Goal: Task Accomplishment & Management: Complete application form

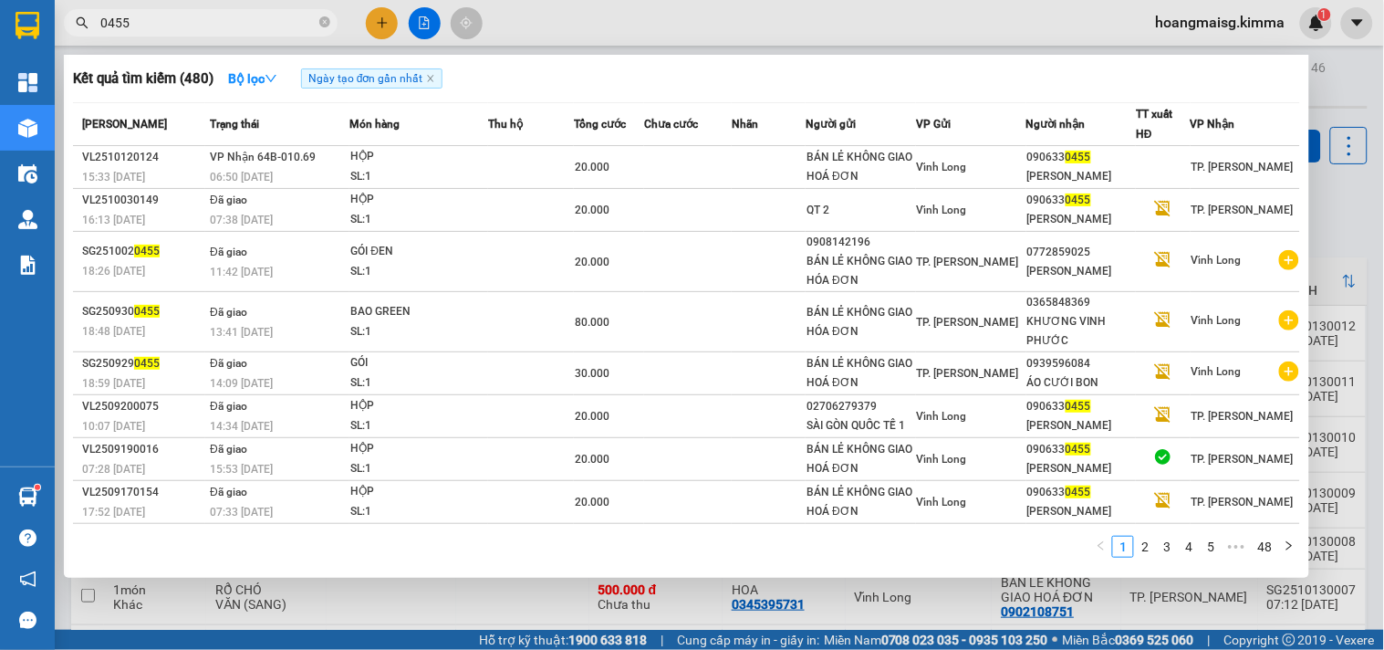
drag, startPoint x: 0, startPoint y: 0, endPoint x: 259, endPoint y: 18, distance: 259.7
click at [255, 25] on input "0455" at bounding box center [207, 23] width 215 height 20
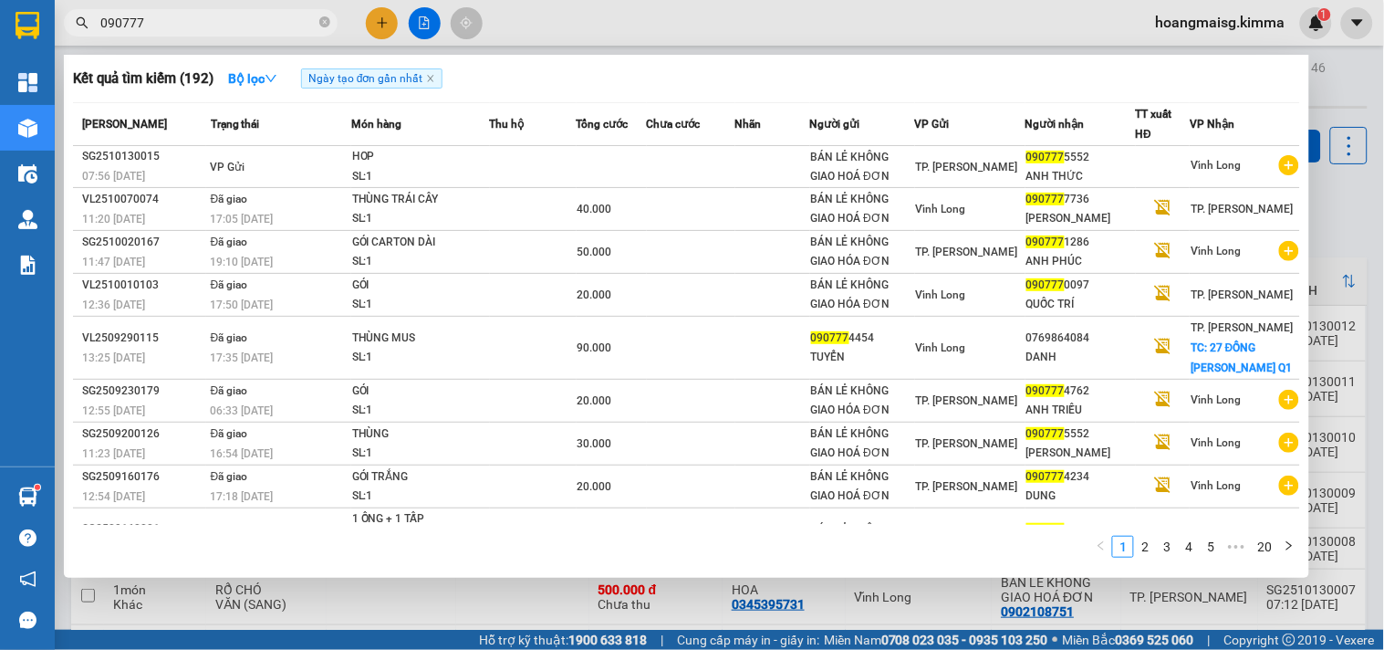
type input "090777"
click at [1352, 217] on div at bounding box center [692, 325] width 1384 height 650
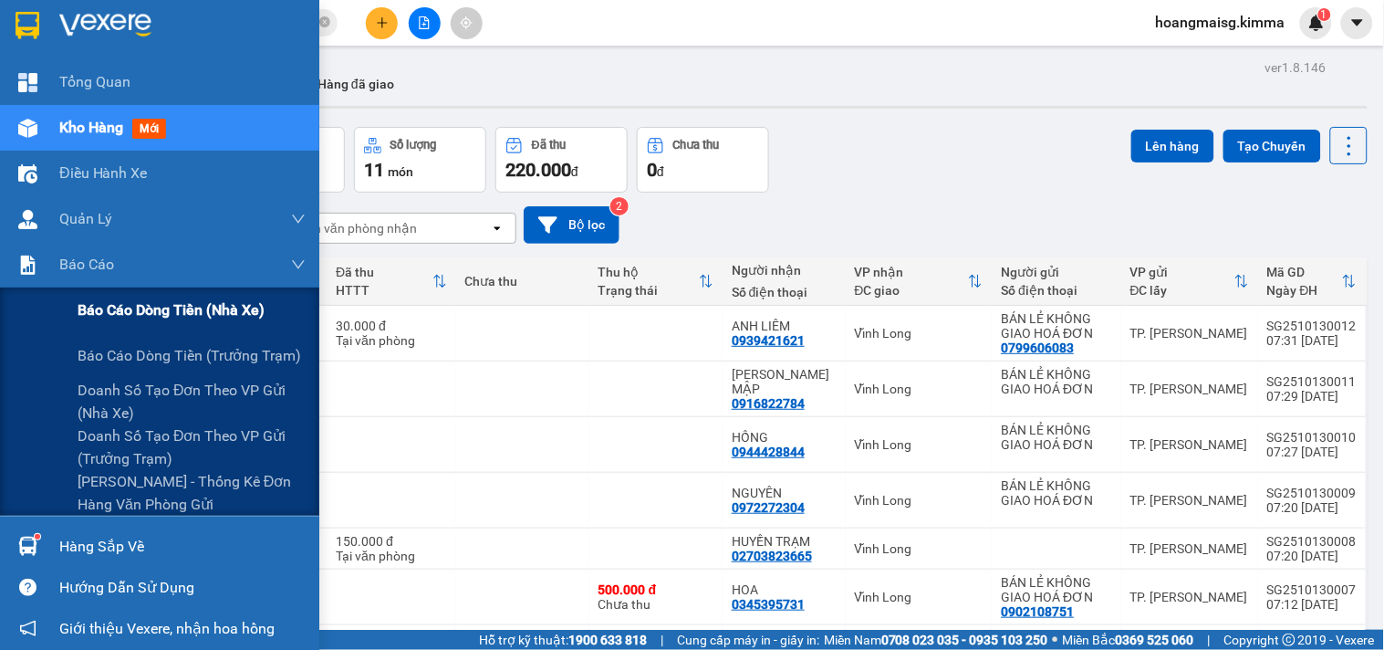
click at [98, 313] on span "Báo cáo dòng tiền (nhà xe)" at bounding box center [171, 309] width 187 height 23
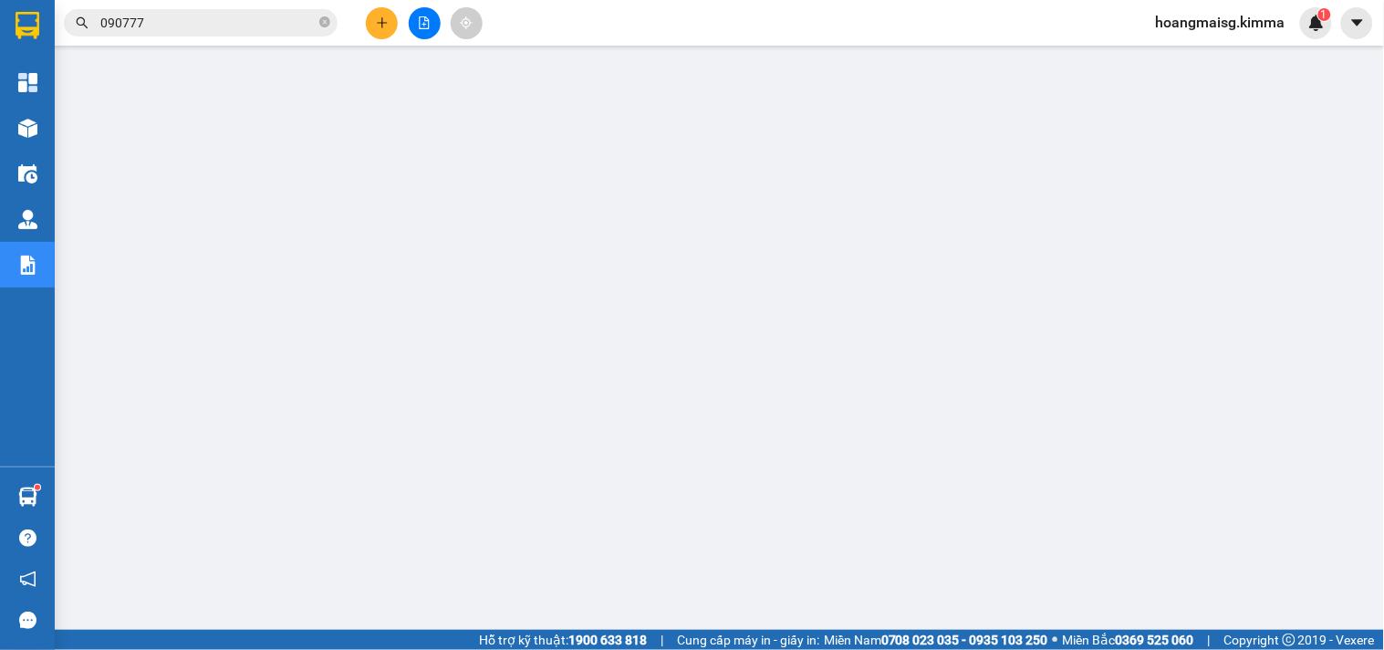
click at [387, 15] on button at bounding box center [382, 23] width 32 height 32
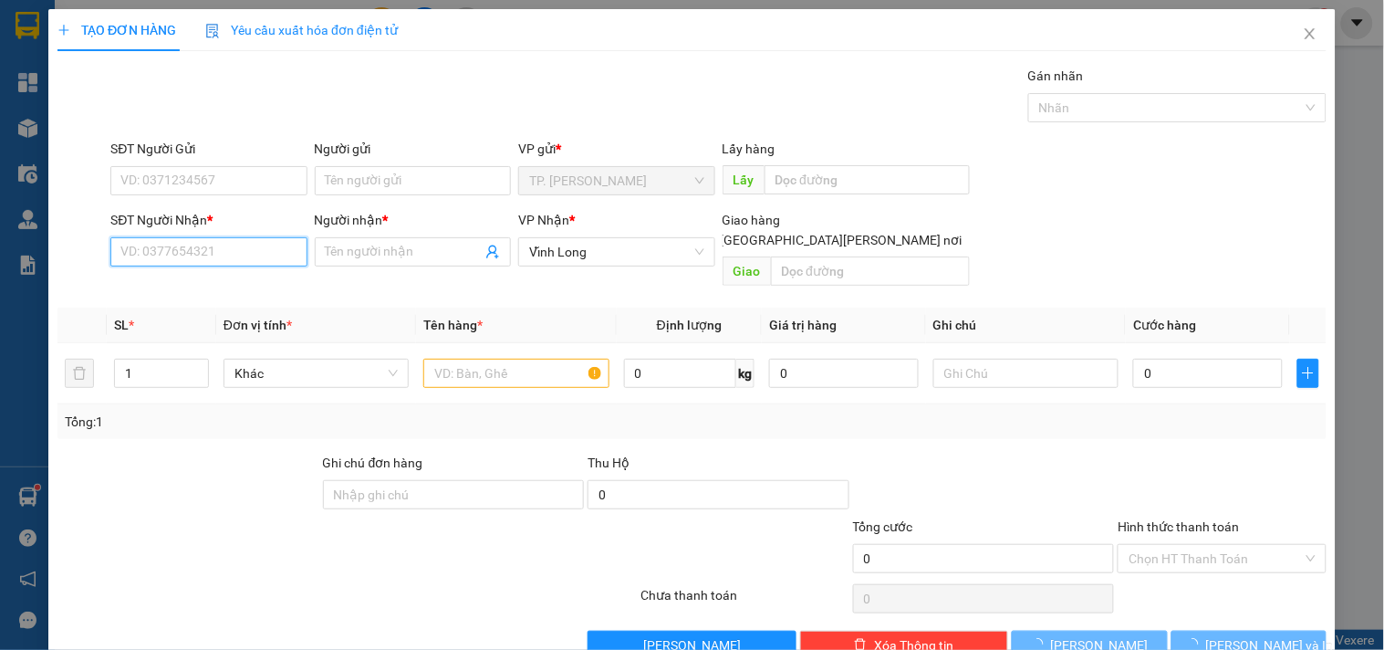
click at [195, 262] on input "SĐT Người Nhận *" at bounding box center [208, 251] width 196 height 29
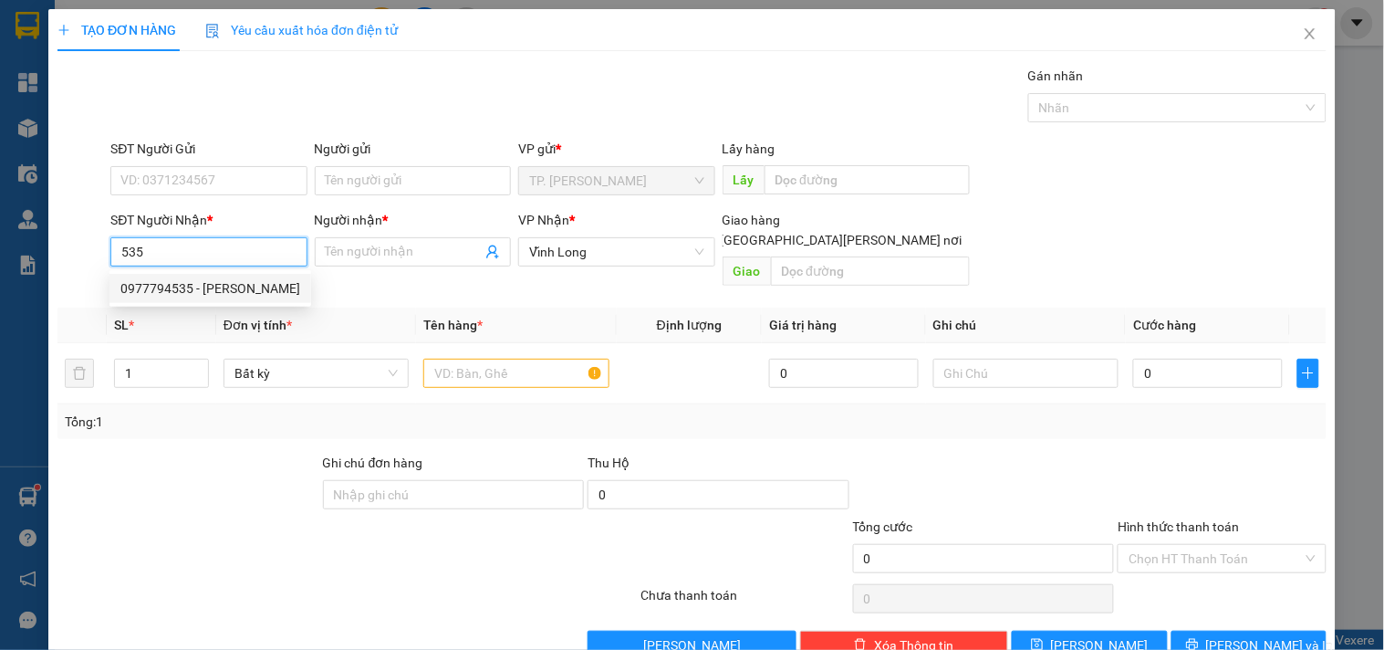
click at [172, 284] on div "0977794535 - ANH HẢI" at bounding box center [210, 288] width 180 height 20
type input "0977794535"
type input "ANH HẢI"
type input "0977794535"
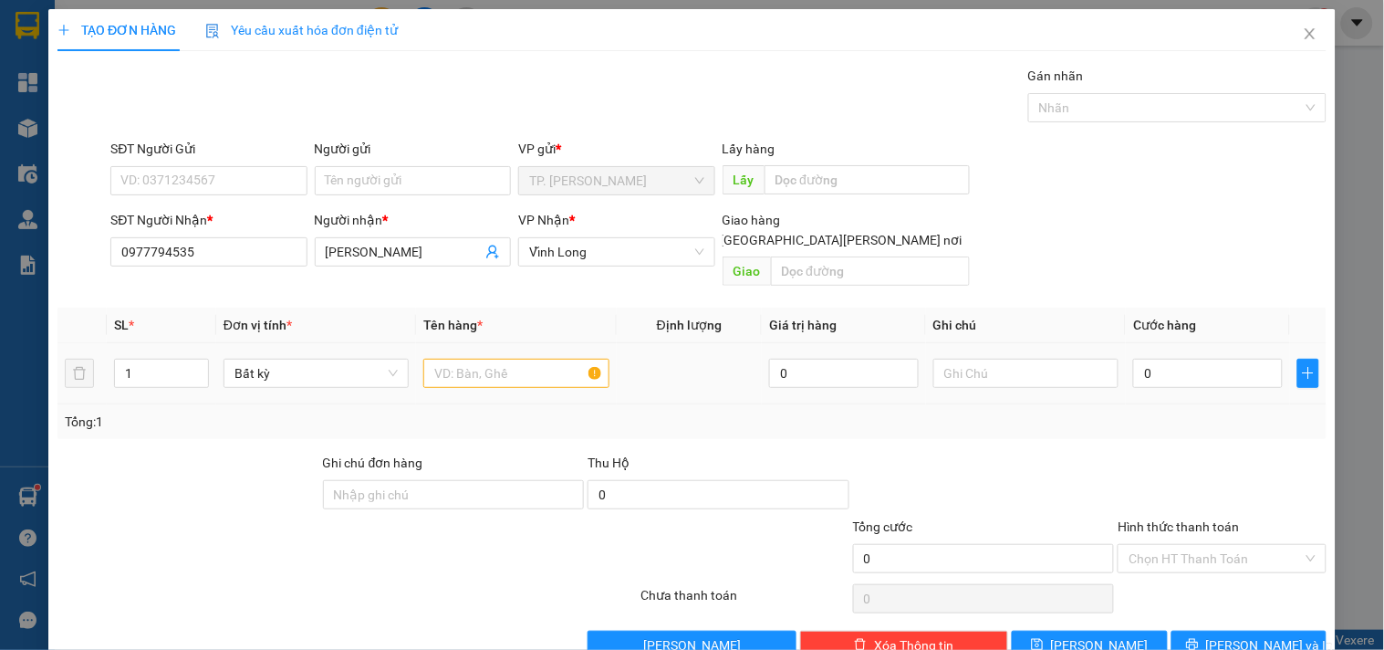
click at [481, 369] on div at bounding box center [515, 373] width 185 height 36
click at [478, 363] on input "text" at bounding box center [515, 373] width 185 height 29
type input "THÙNG"
type input "VAN"
click at [369, 158] on div "Người gửi" at bounding box center [413, 149] width 196 height 20
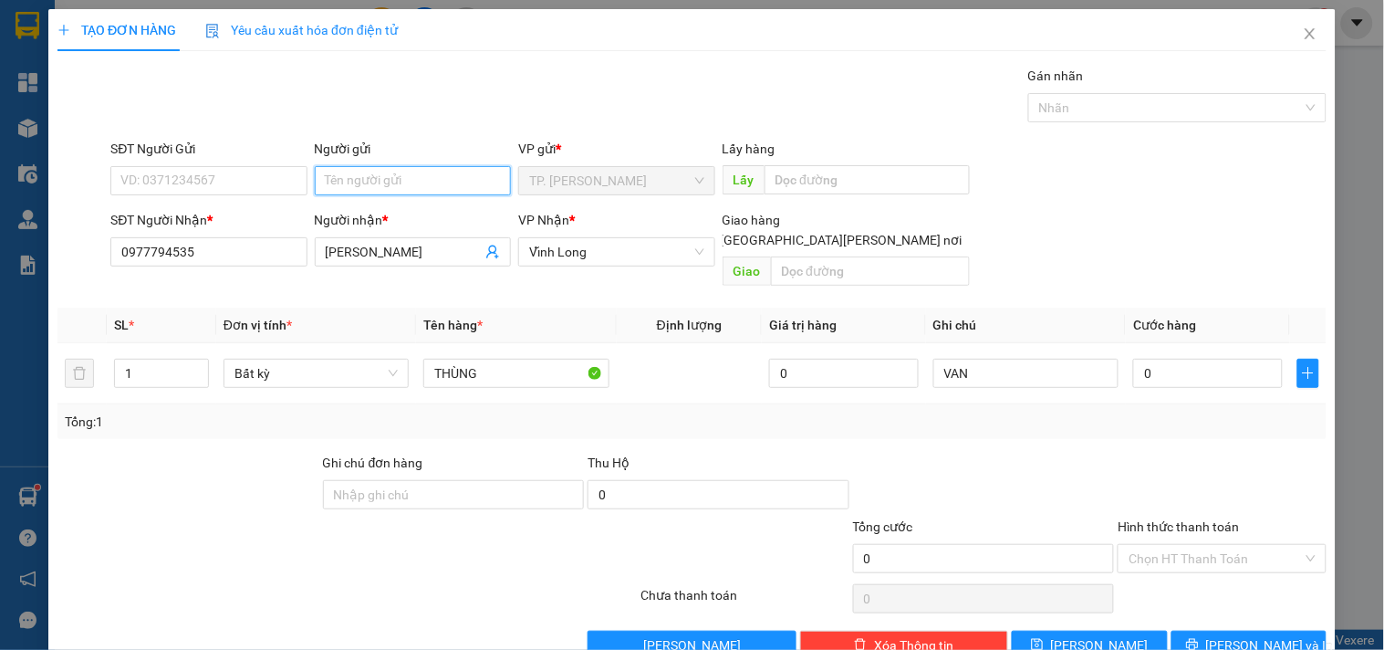
click at [369, 166] on input "Người gửi" at bounding box center [413, 180] width 196 height 29
click at [370, 164] on div "Người gửi" at bounding box center [413, 152] width 196 height 27
click at [377, 193] on div "Người gửi Tên người gửi" at bounding box center [413, 171] width 196 height 64
click at [380, 185] on input "Người gửi" at bounding box center [413, 180] width 196 height 29
type input "BA"
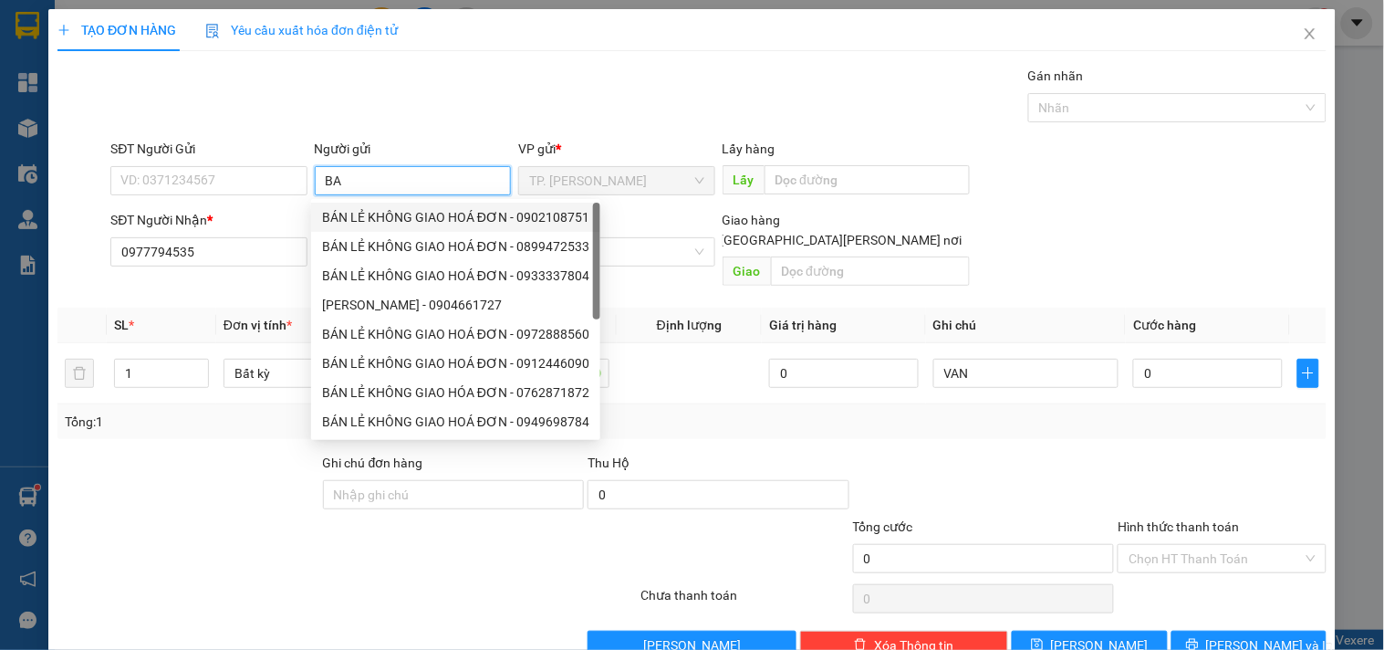
click at [370, 213] on div "BÁN LẺ KHÔNG GIAO HOÁ ĐƠN - 0902108751" at bounding box center [455, 217] width 267 height 20
type input "0902108751"
type input "BÁN LẺ KHÔNG GIAO HOÁ ĐƠN"
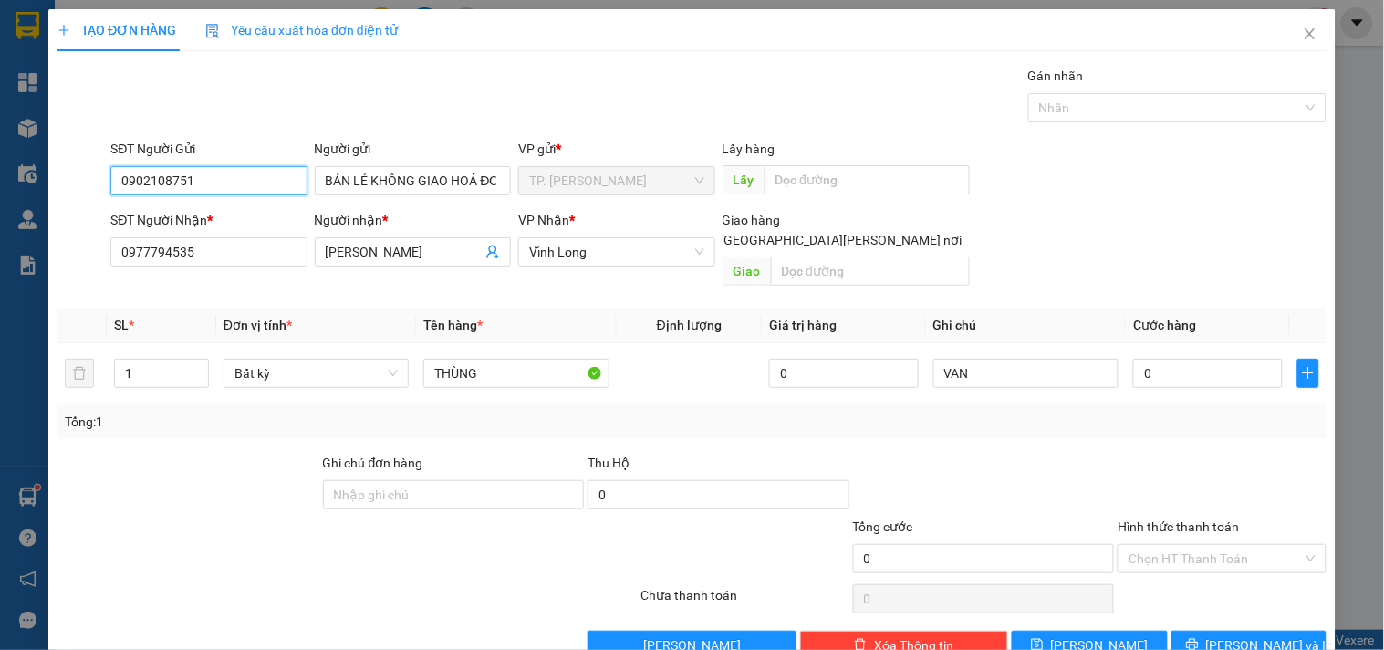
click at [242, 179] on input "0902108751" at bounding box center [208, 180] width 196 height 29
type input "0"
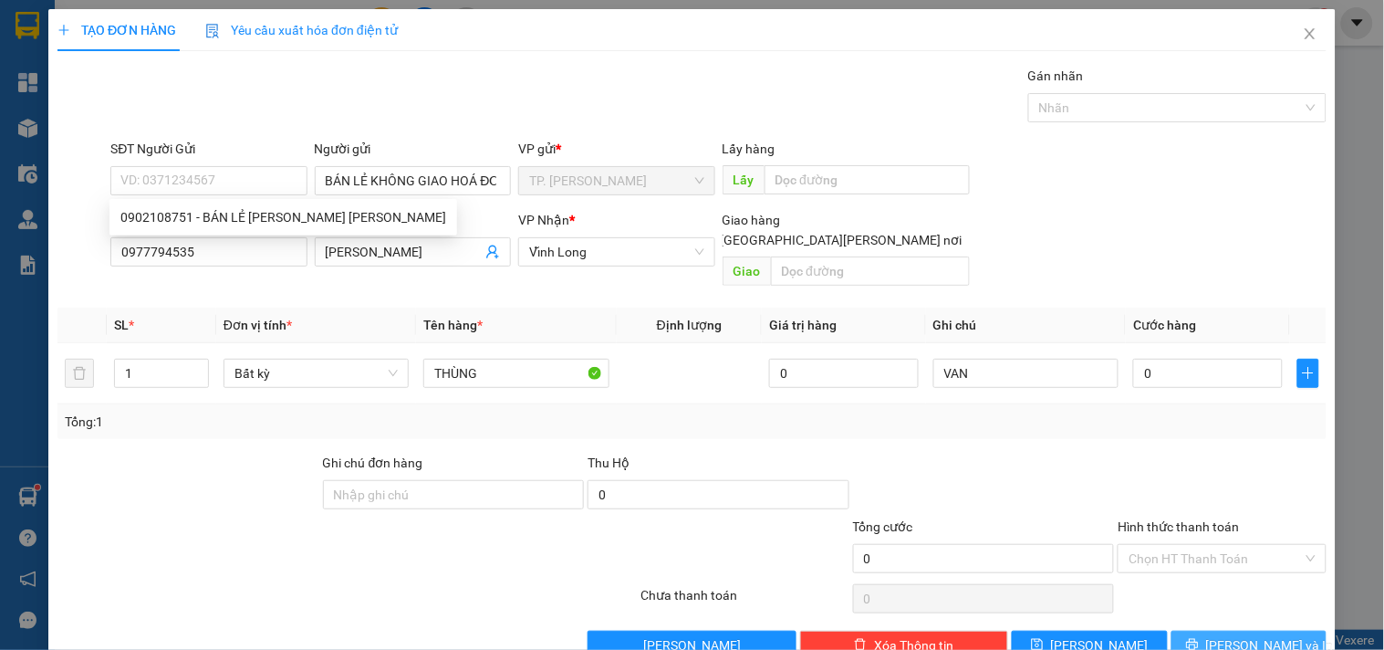
click at [1214, 630] on button "[PERSON_NAME] và In" at bounding box center [1248, 644] width 155 height 29
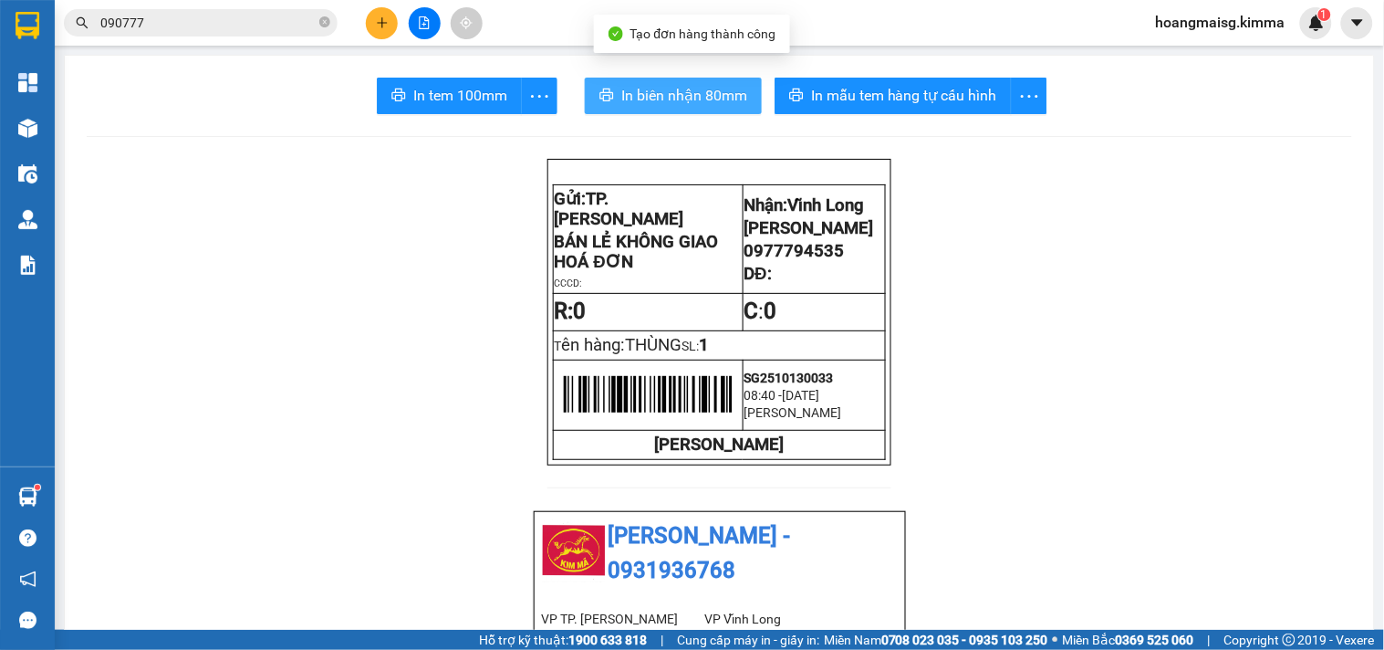
click at [709, 88] on span "In biên nhận 80mm" at bounding box center [684, 95] width 126 height 23
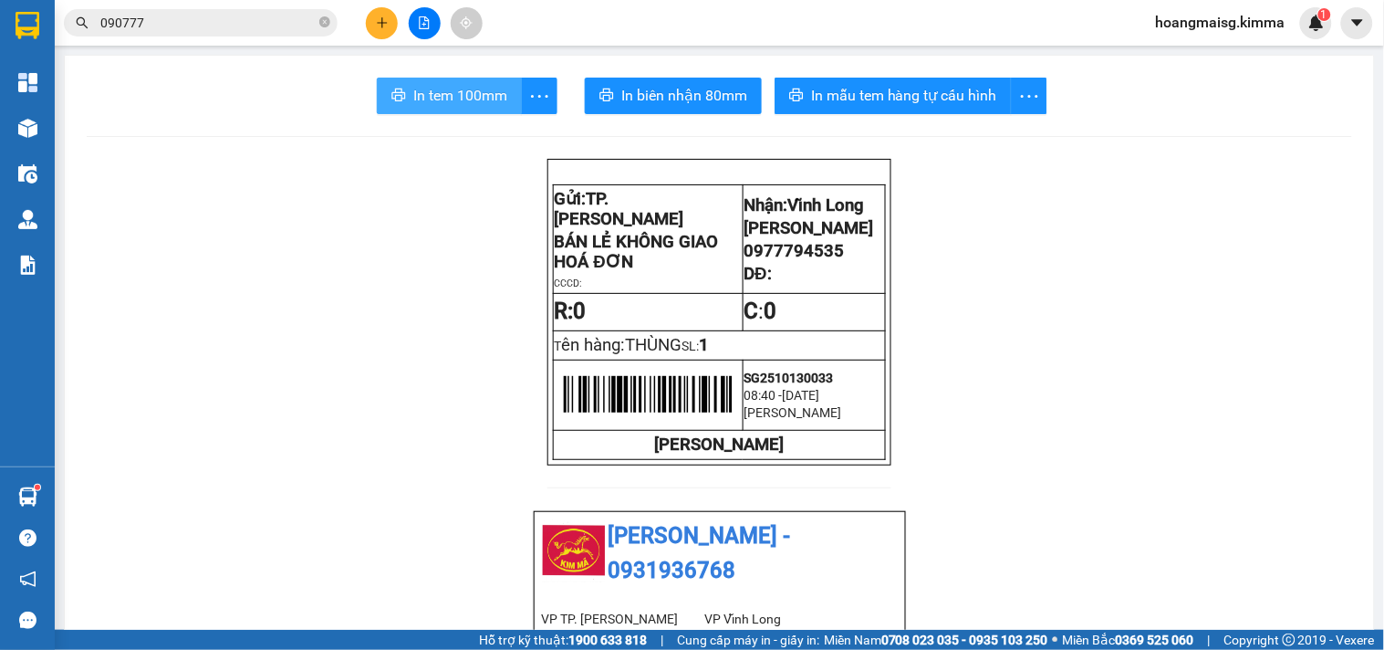
click at [476, 92] on span "In tem 100mm" at bounding box center [460, 95] width 94 height 23
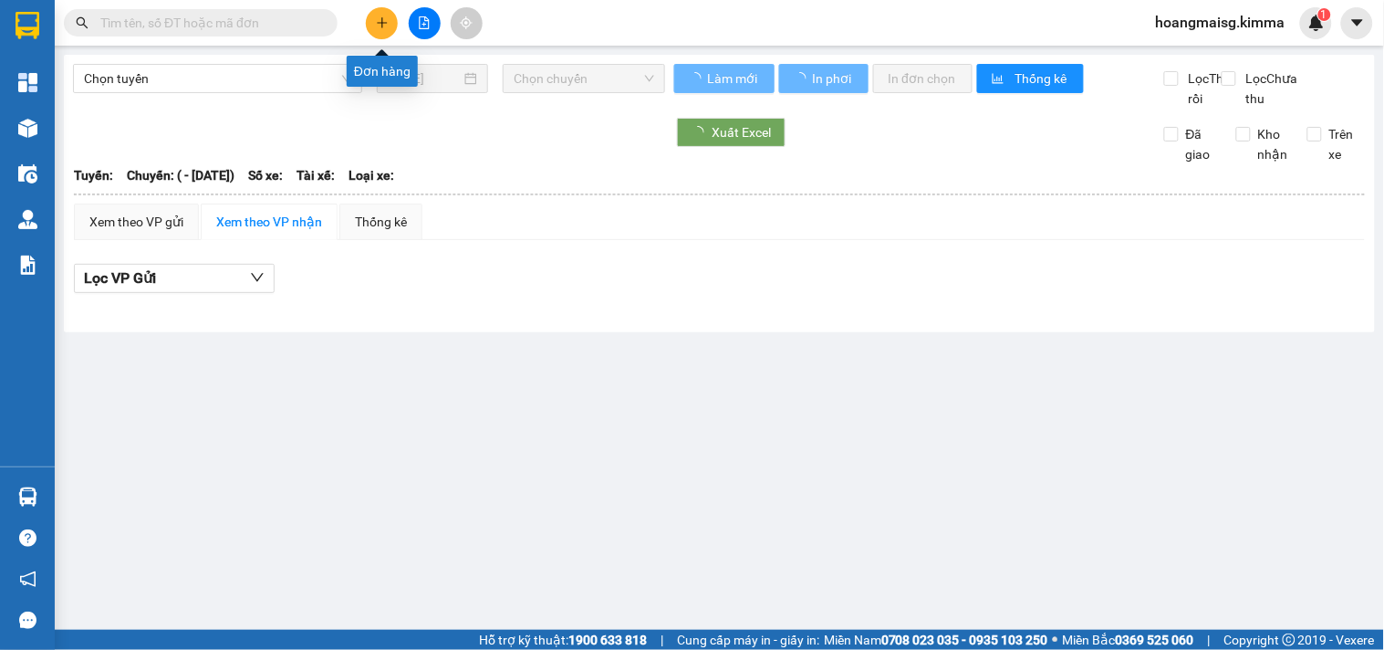
click at [386, 30] on button at bounding box center [382, 23] width 32 height 32
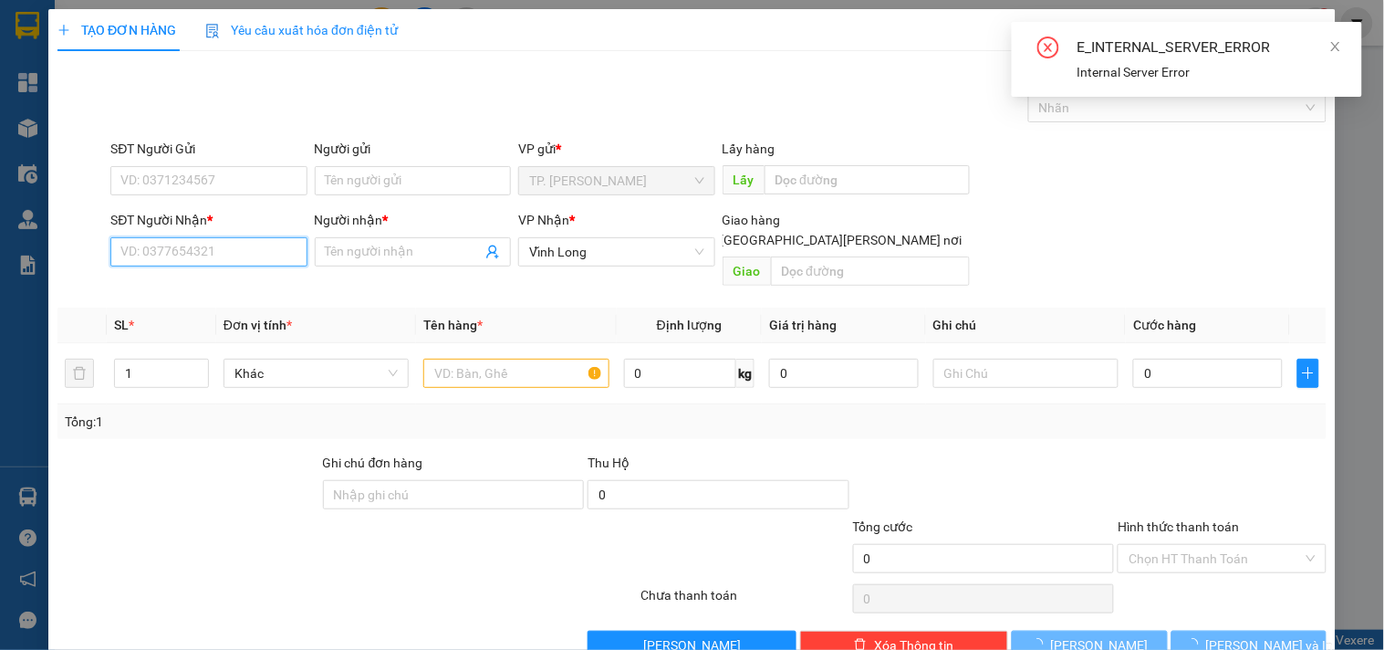
click at [246, 242] on input "SĐT Người Nhận *" at bounding box center [208, 251] width 196 height 29
type input "0000000000"
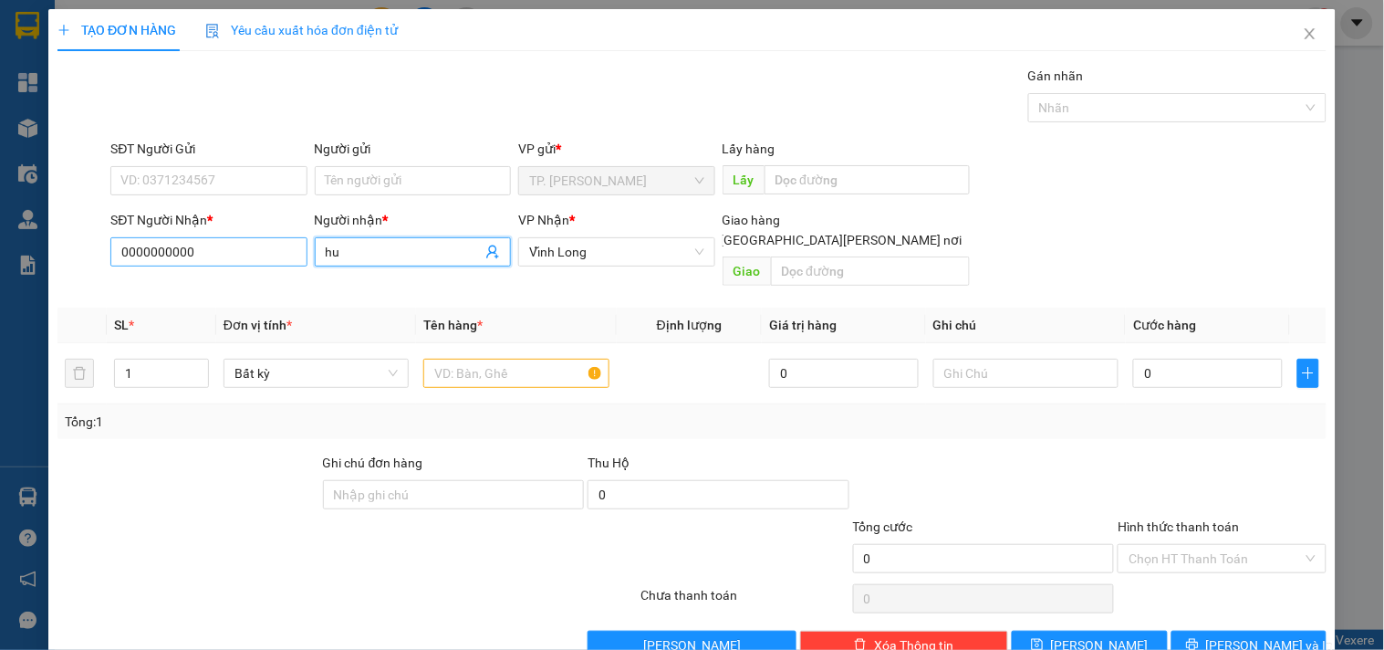
type input "h"
type input "HUYỀN TRẠM"
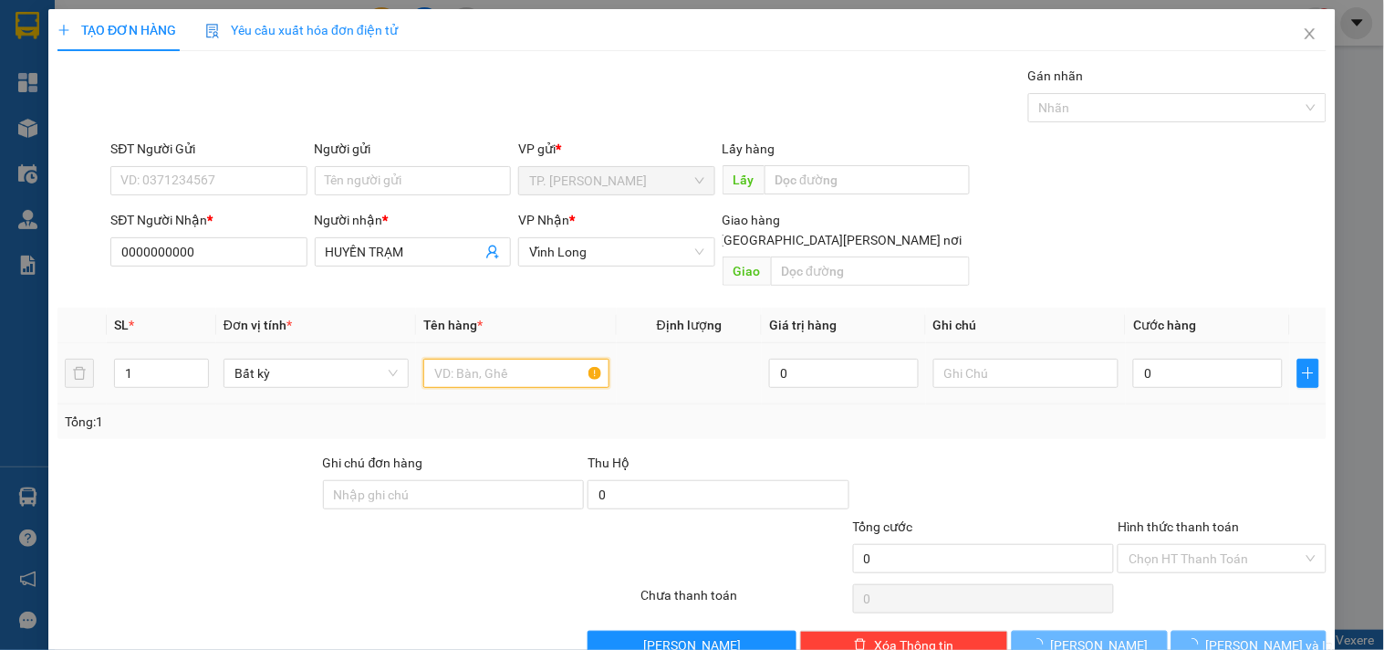
click at [526, 359] on input "text" at bounding box center [515, 373] width 185 height 29
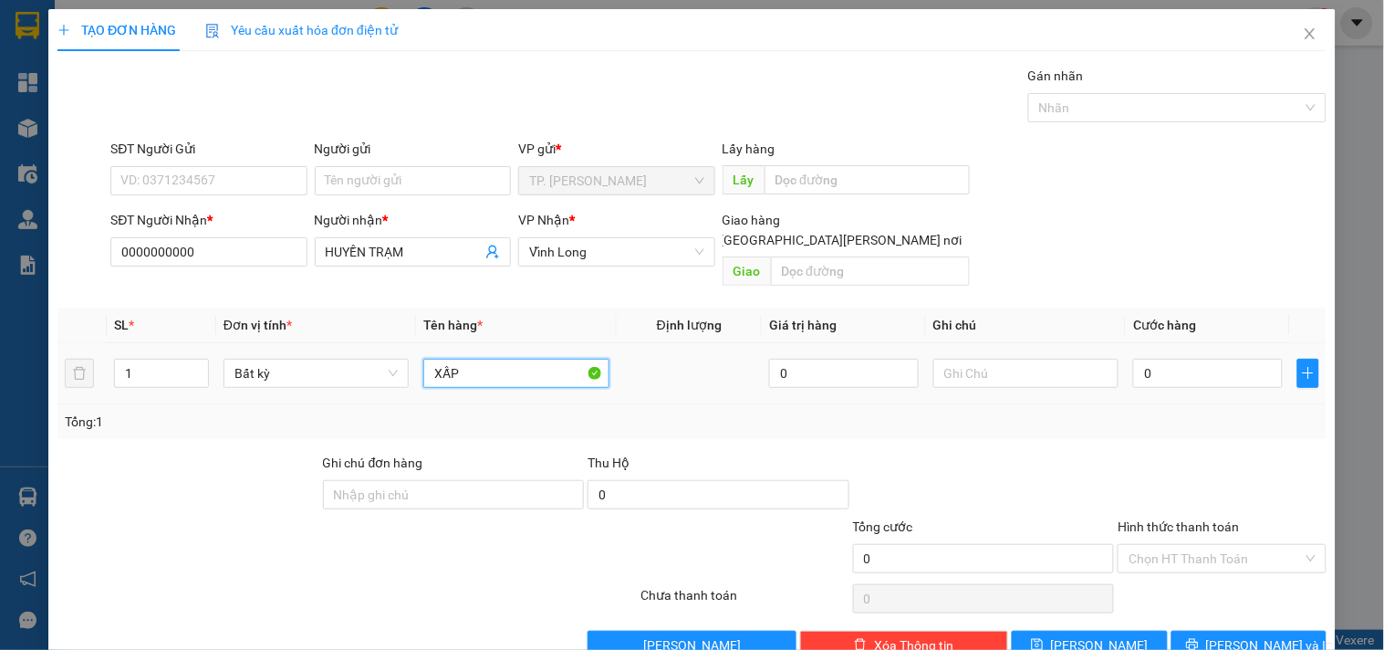
type input "XẤP"
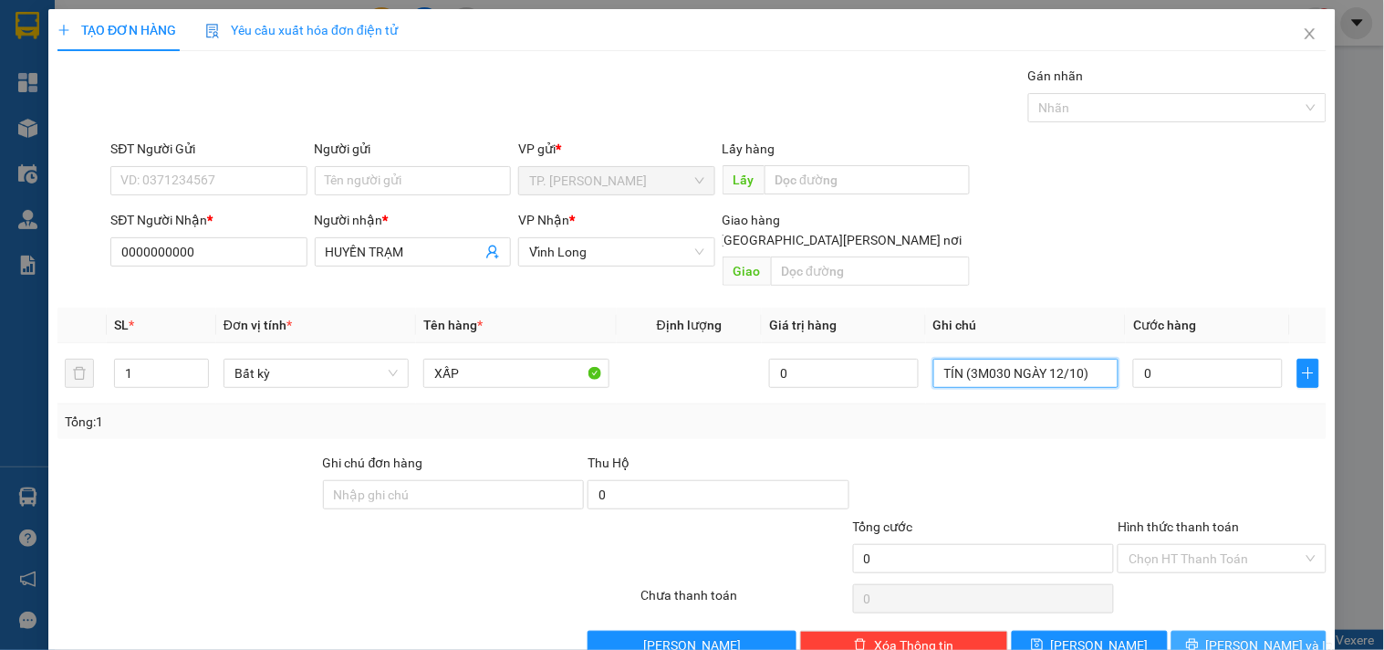
type input "TÍN (3M030 NGÀY 12/10)"
click at [1287, 630] on button "[PERSON_NAME] và In" at bounding box center [1248, 644] width 155 height 29
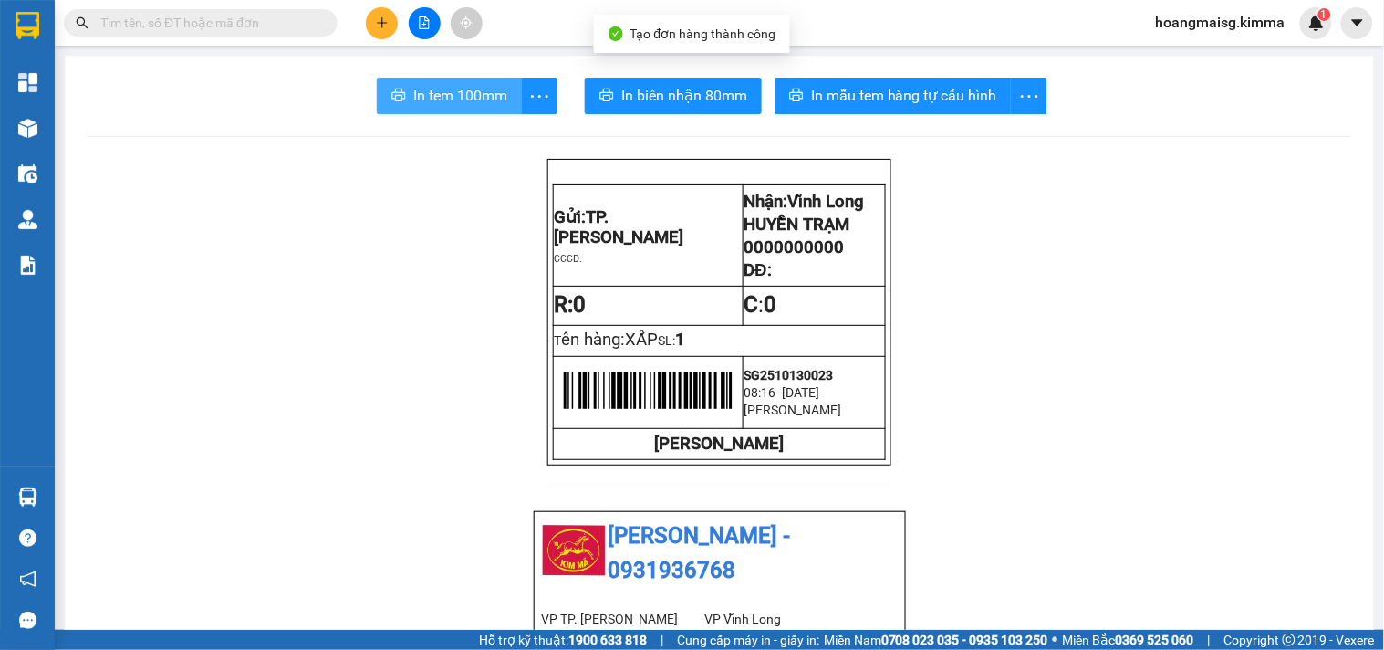
click at [448, 99] on span "In tem 100mm" at bounding box center [460, 95] width 94 height 23
click at [249, 28] on input "text" at bounding box center [207, 23] width 215 height 20
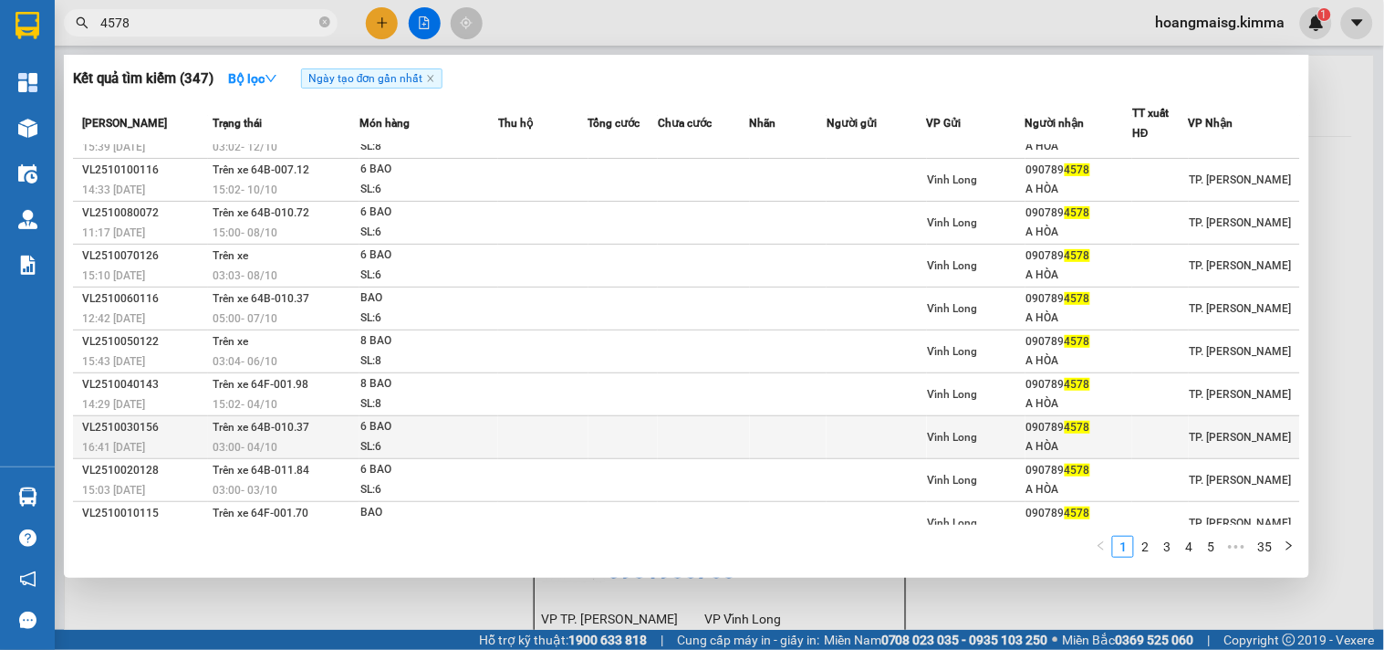
scroll to position [53, 0]
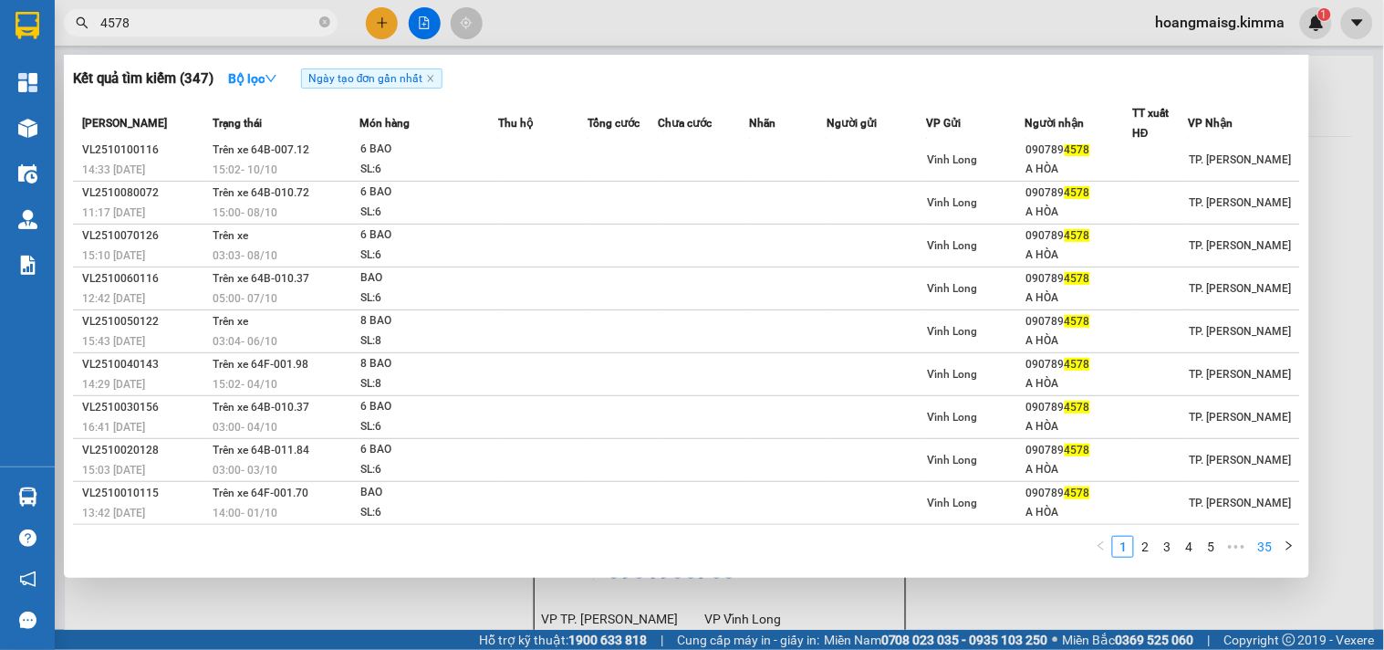
type input "4578"
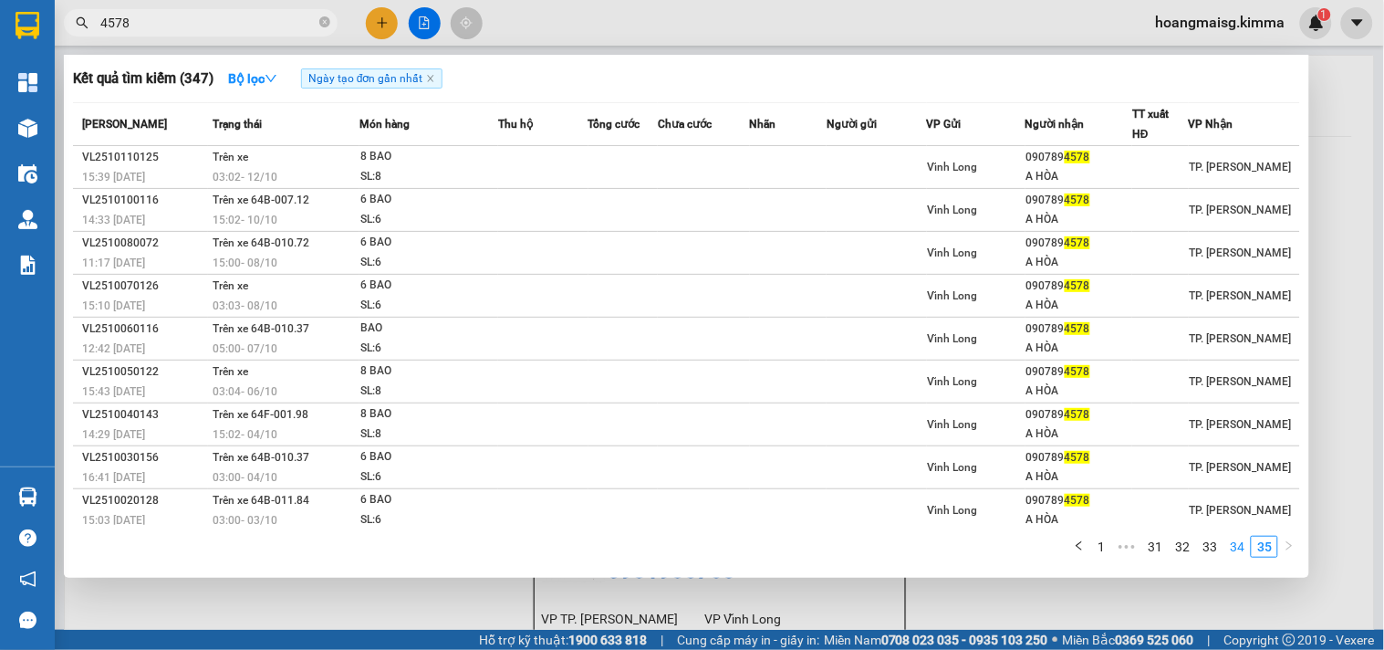
click at [1236, 550] on link "34" at bounding box center [1237, 546] width 26 height 20
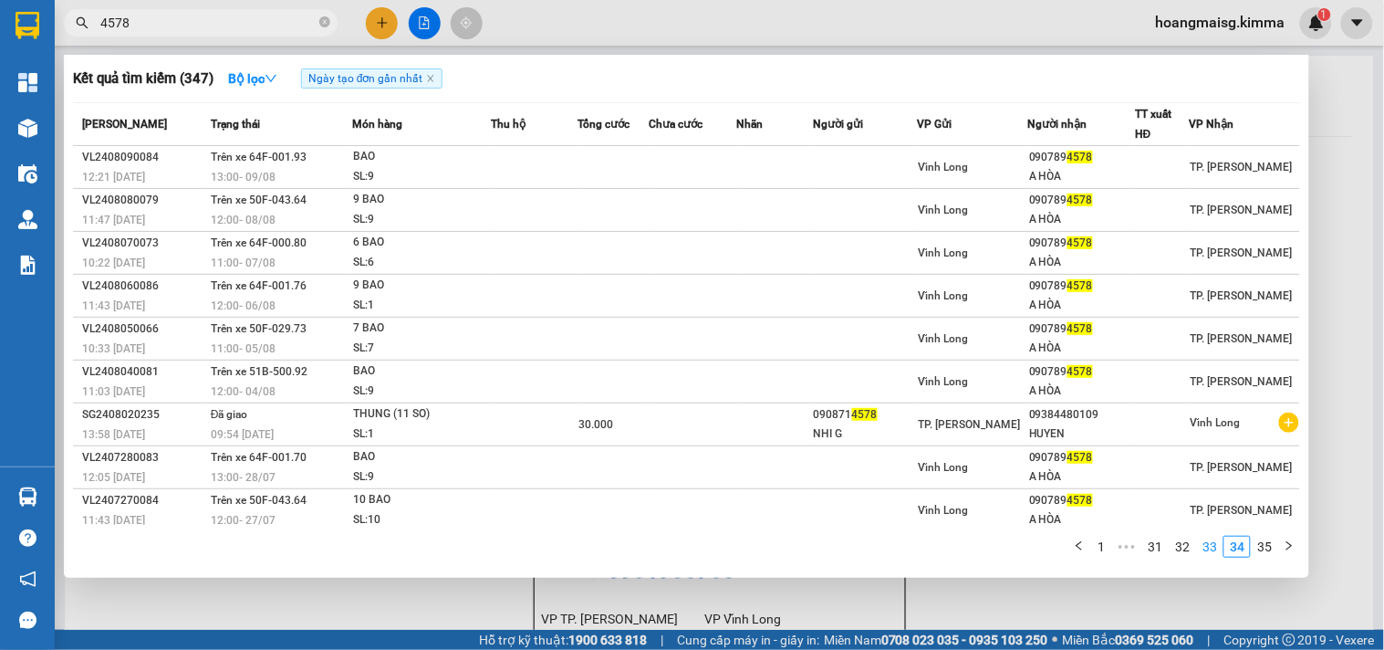
click at [1206, 551] on link "33" at bounding box center [1210, 546] width 26 height 20
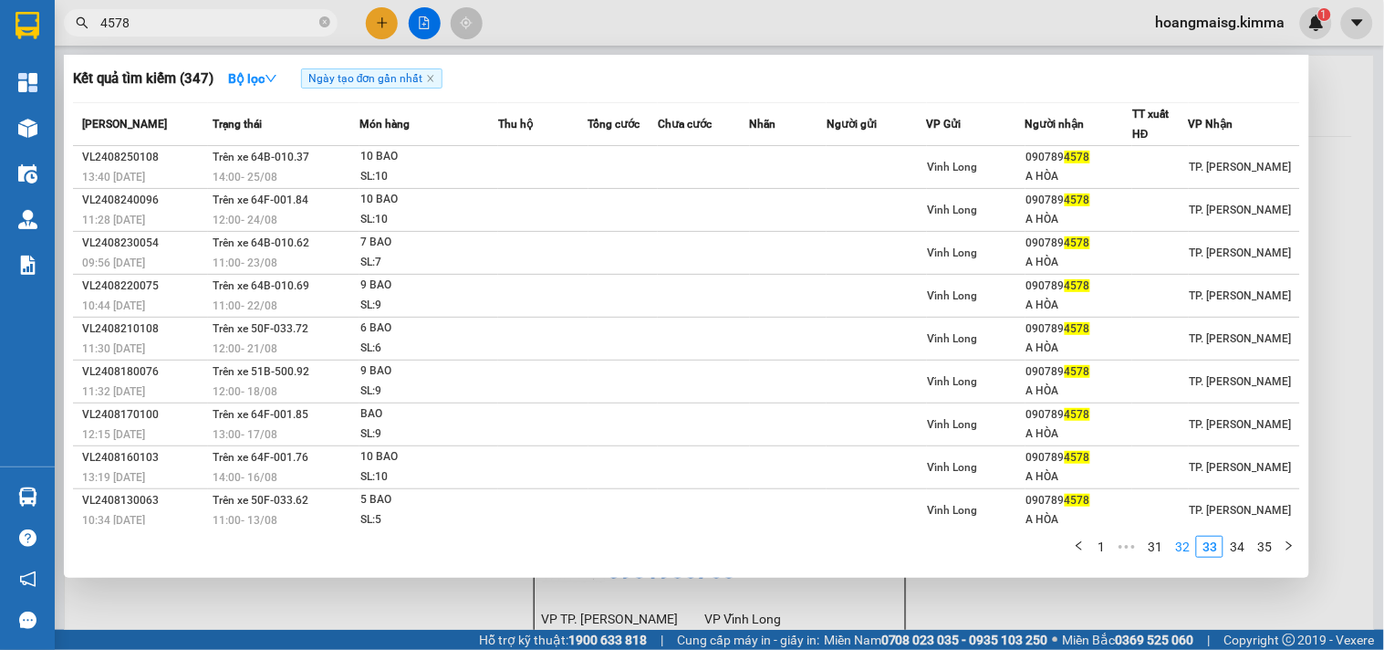
click at [1182, 553] on link "32" at bounding box center [1183, 546] width 26 height 20
click at [1161, 553] on link "31" at bounding box center [1155, 546] width 26 height 20
click at [1120, 553] on link "30" at bounding box center [1126, 546] width 26 height 20
click at [1115, 552] on li "29" at bounding box center [1125, 547] width 27 height 22
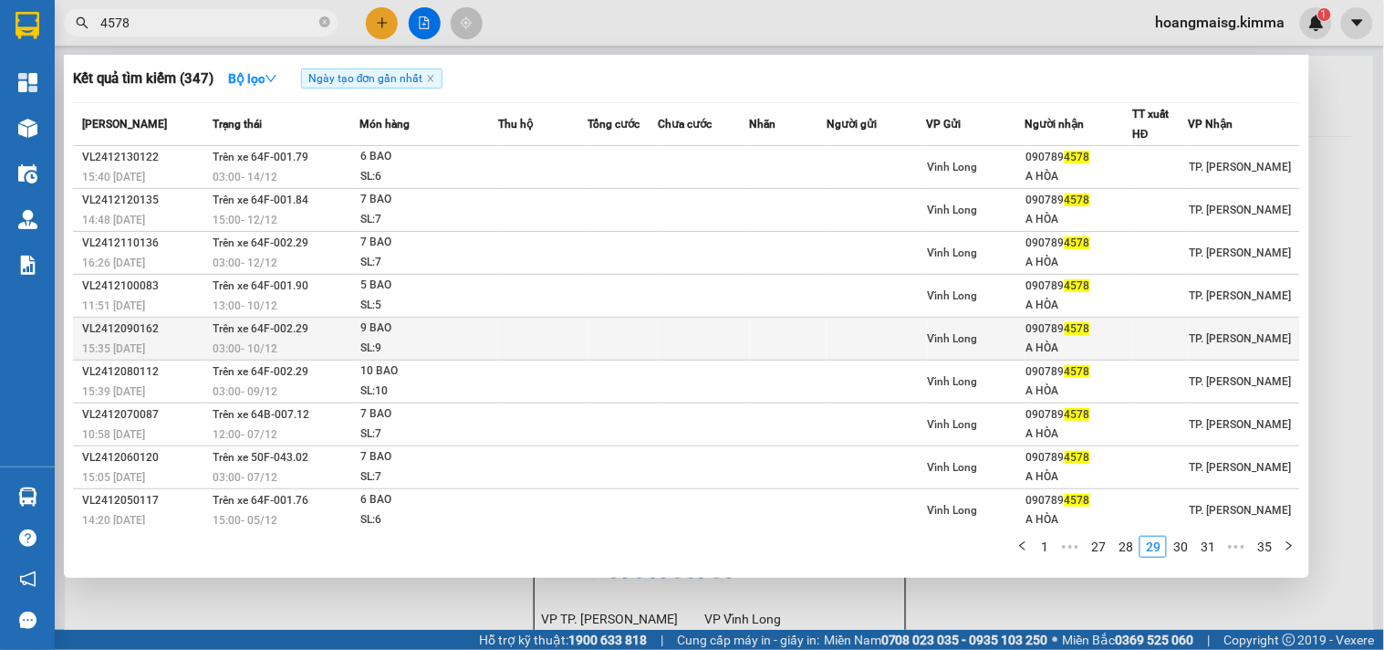
click at [1247, 321] on td "TP. [PERSON_NAME]" at bounding box center [1244, 338] width 111 height 43
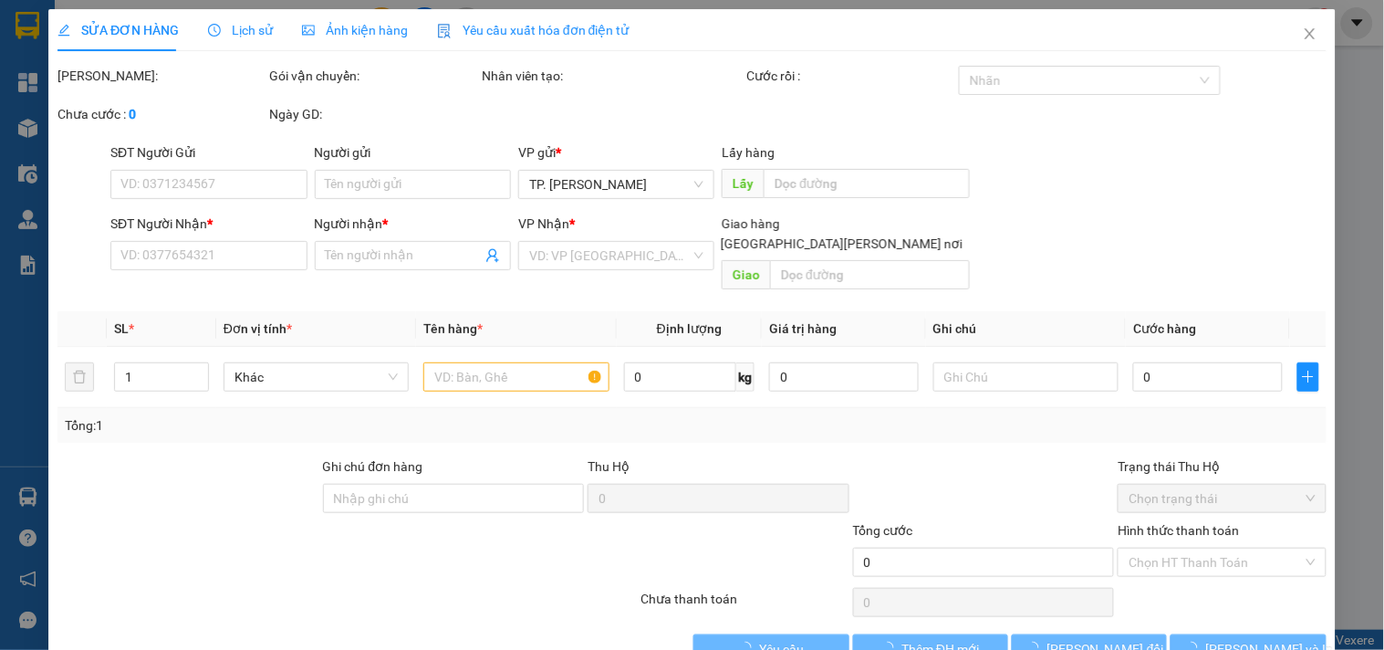
type input "0907894578"
type input "A HÒA"
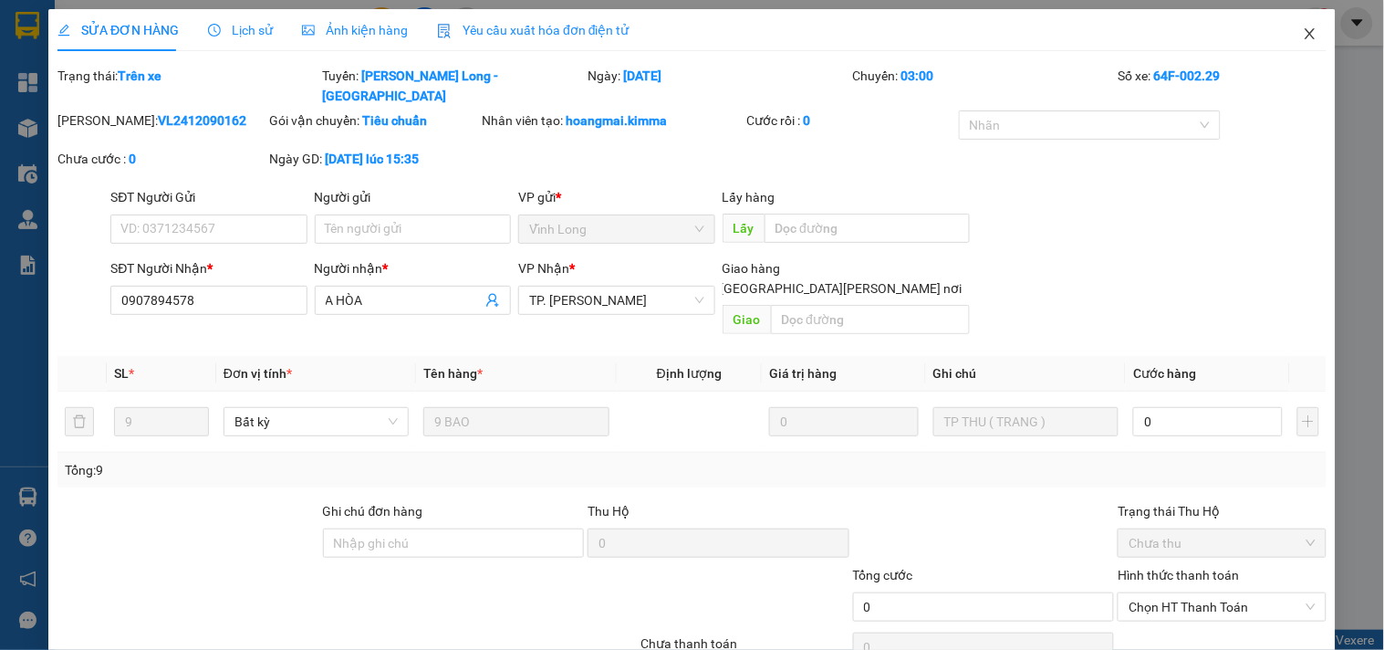
click at [1285, 21] on span "Close" at bounding box center [1310, 34] width 51 height 51
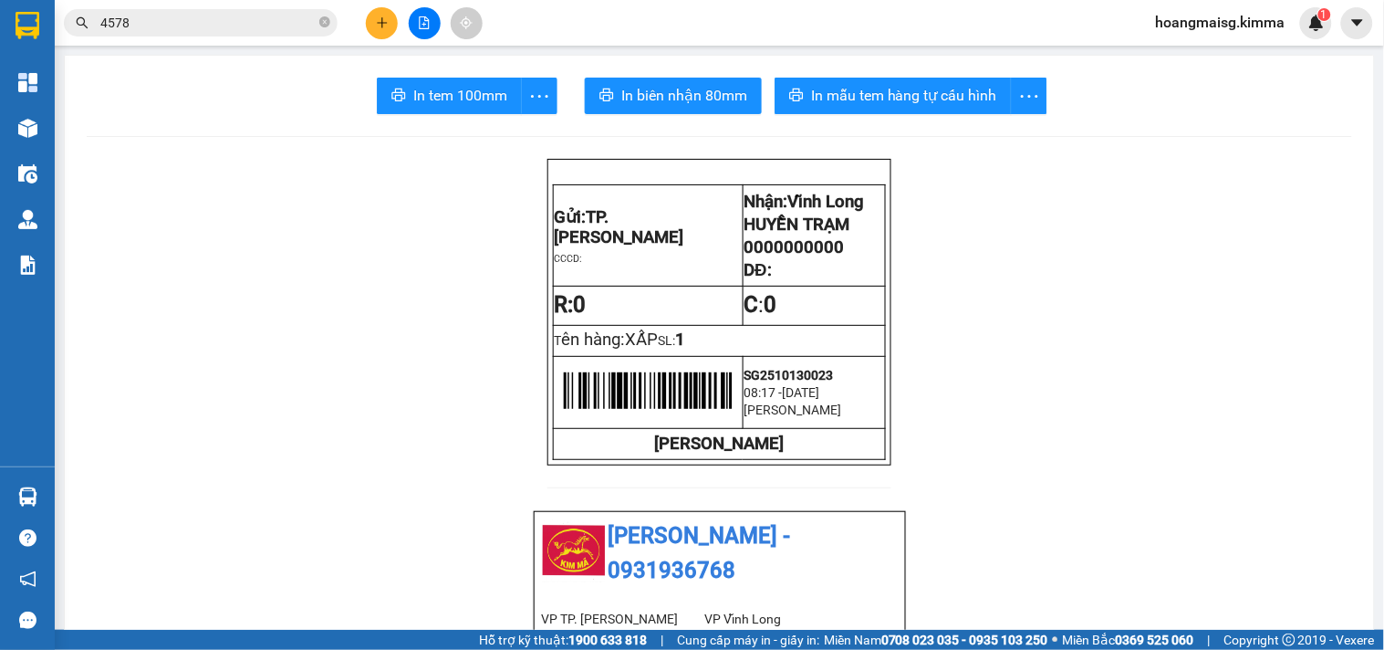
click at [420, 7] on button at bounding box center [425, 23] width 32 height 32
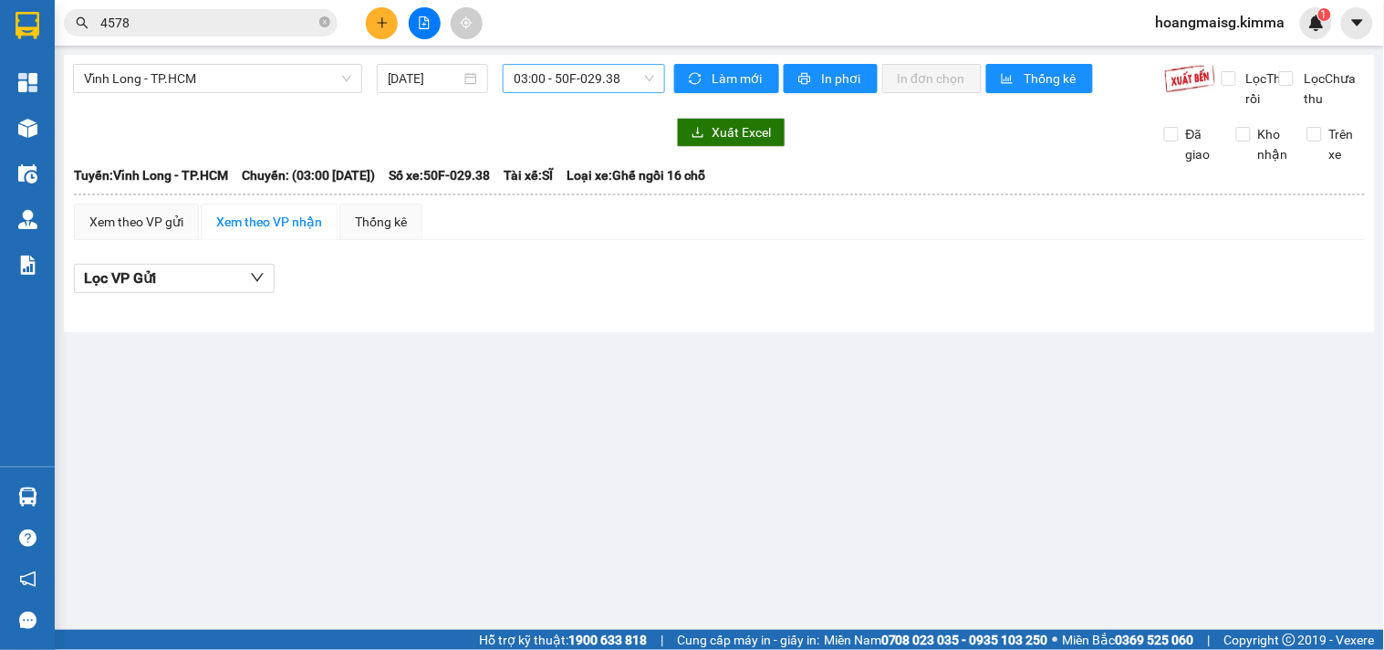
click at [606, 73] on span "03:00 - 50F-029.38" at bounding box center [584, 78] width 141 height 27
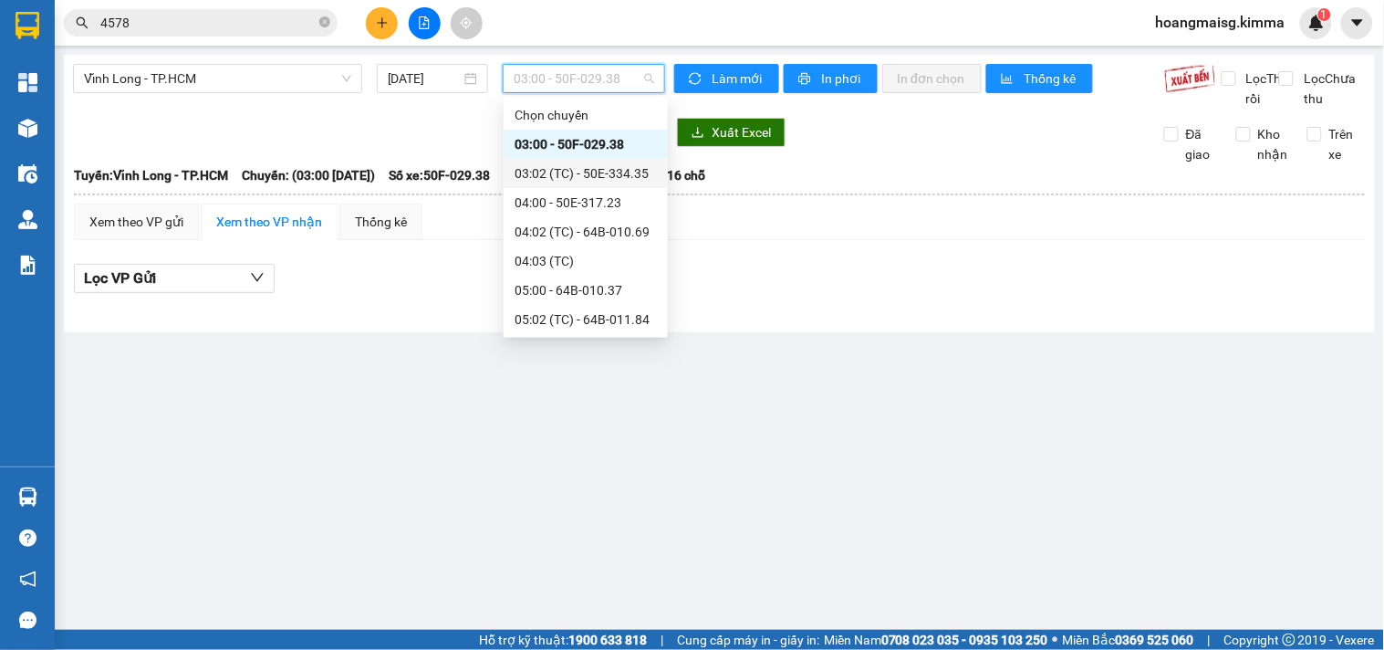
click at [603, 177] on div "03:02 (TC) - 50E-334.35" at bounding box center [586, 173] width 142 height 20
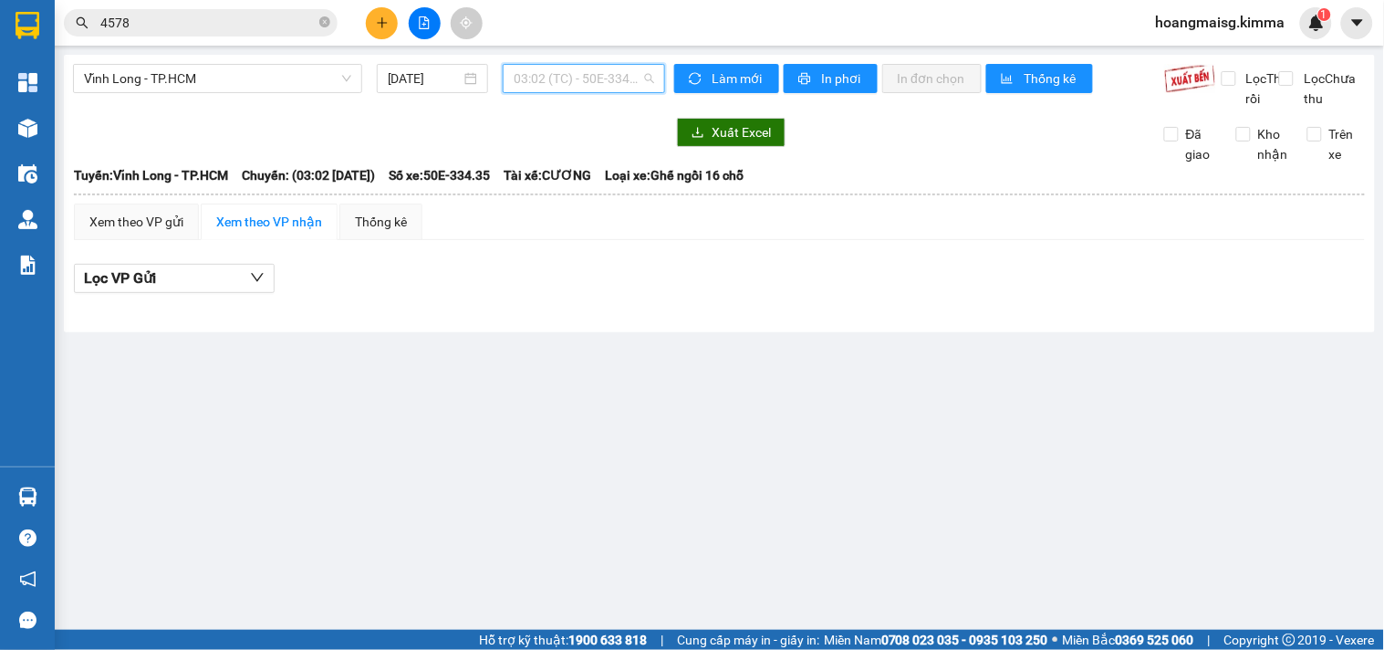
click at [596, 80] on span "03:02 (TC) - 50E-334.35" at bounding box center [584, 78] width 141 height 27
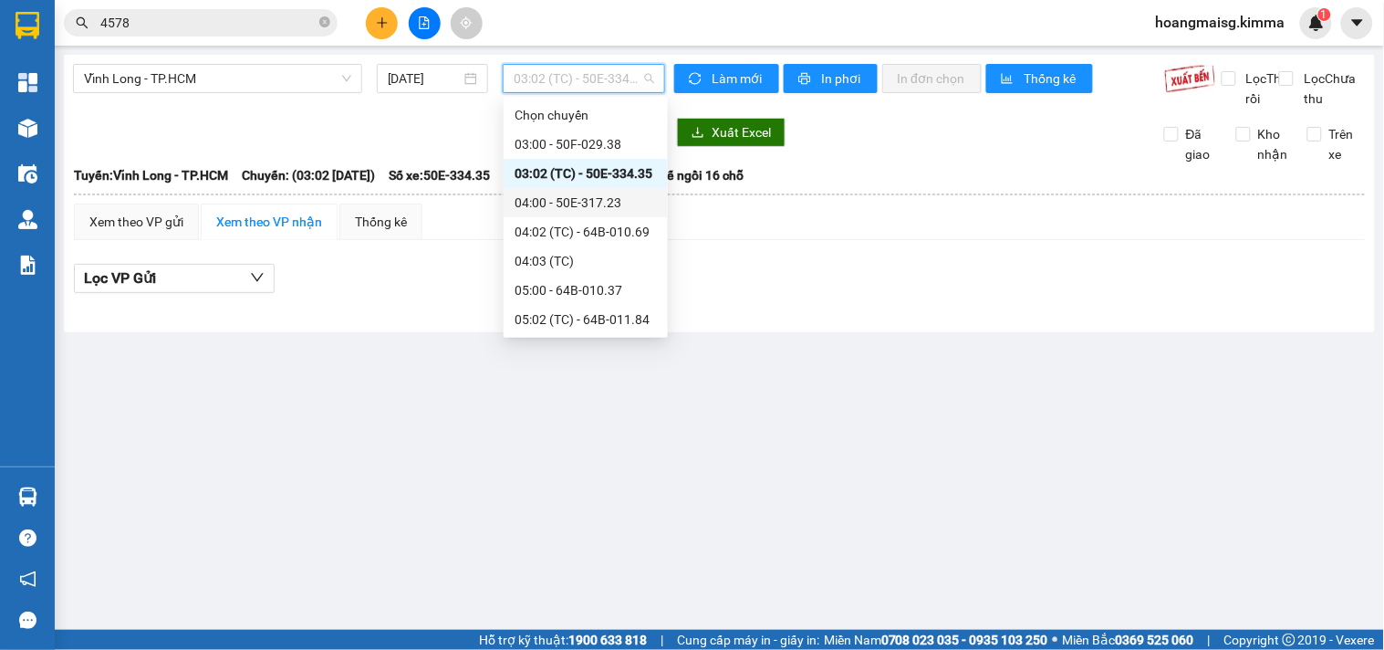
click at [602, 198] on div "04:00 - 50E-317.23" at bounding box center [586, 203] width 142 height 20
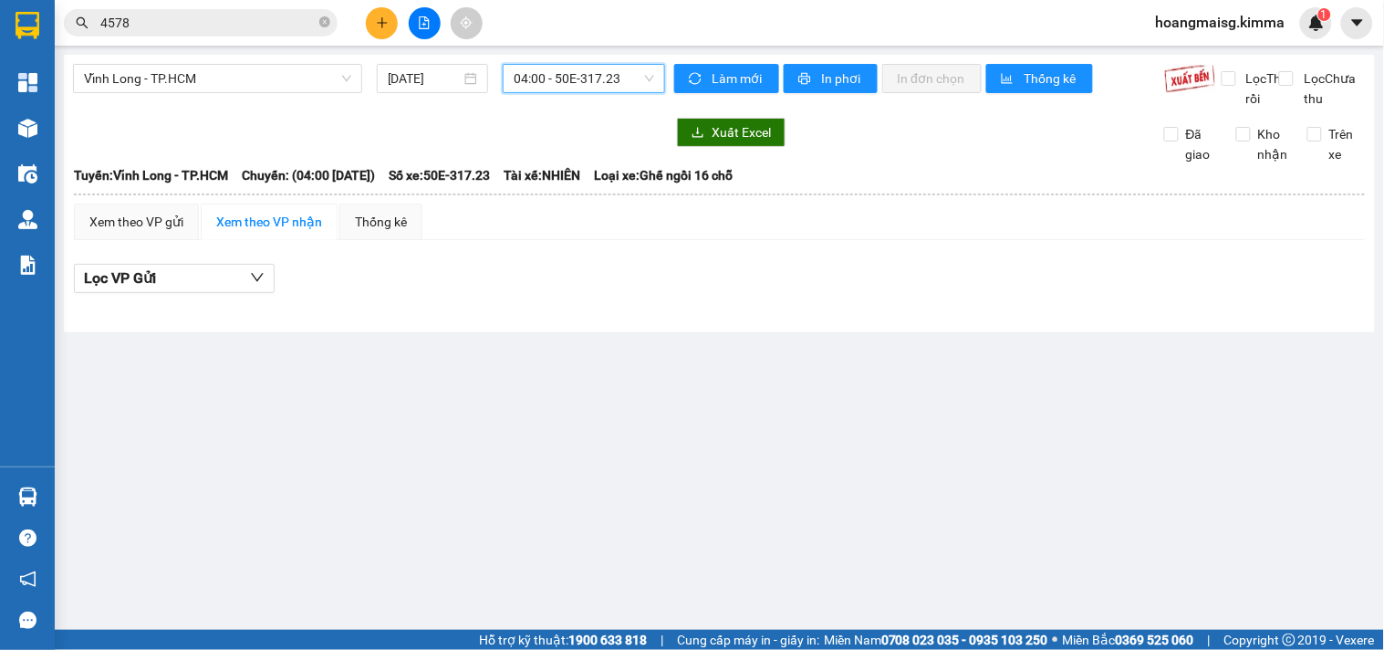
click at [585, 82] on span "04:00 - 50E-317.23" at bounding box center [584, 78] width 141 height 27
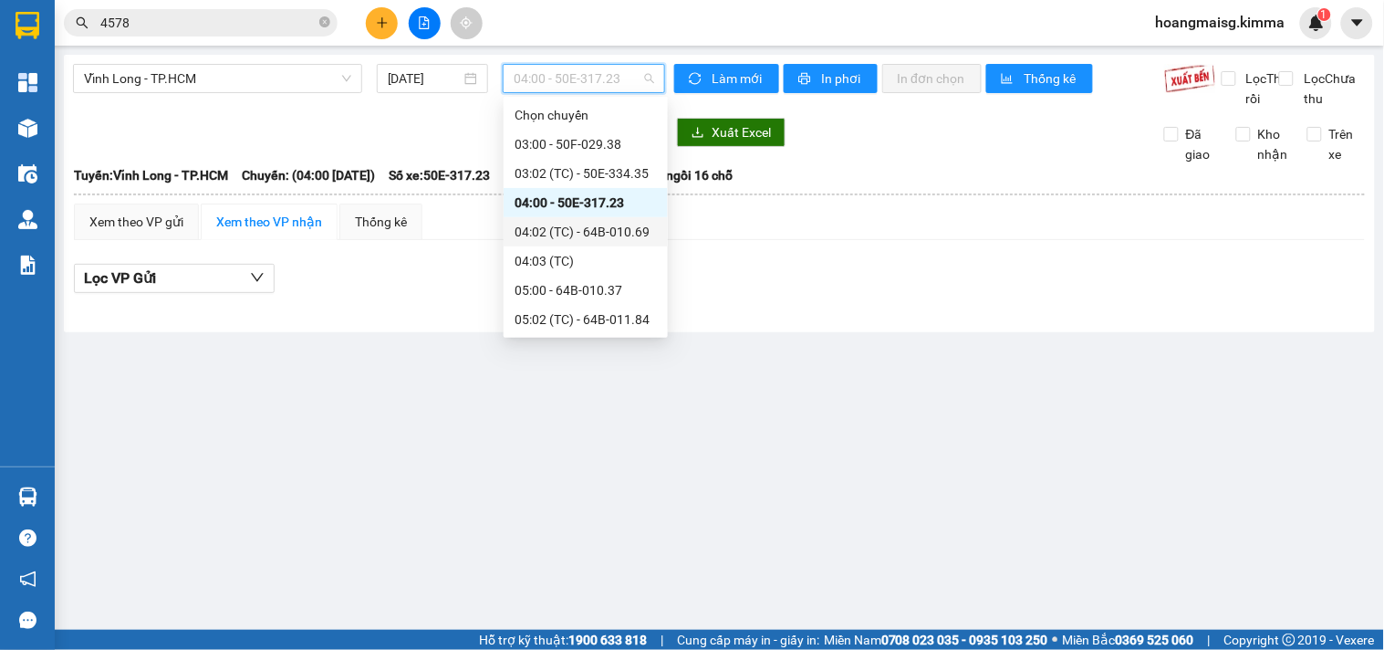
click at [591, 231] on div "04:02 (TC) - 64B-010.69" at bounding box center [586, 232] width 142 height 20
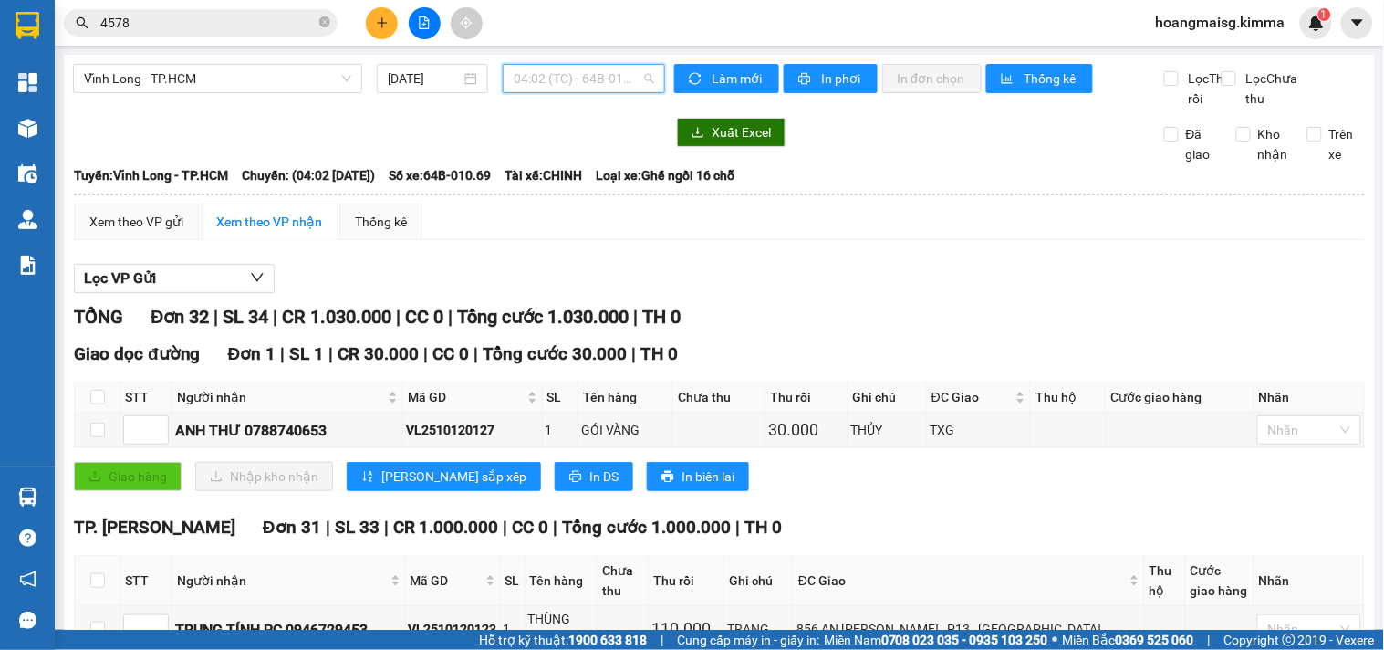
click at [573, 77] on span "04:02 (TC) - 64B-010.69" at bounding box center [584, 78] width 141 height 27
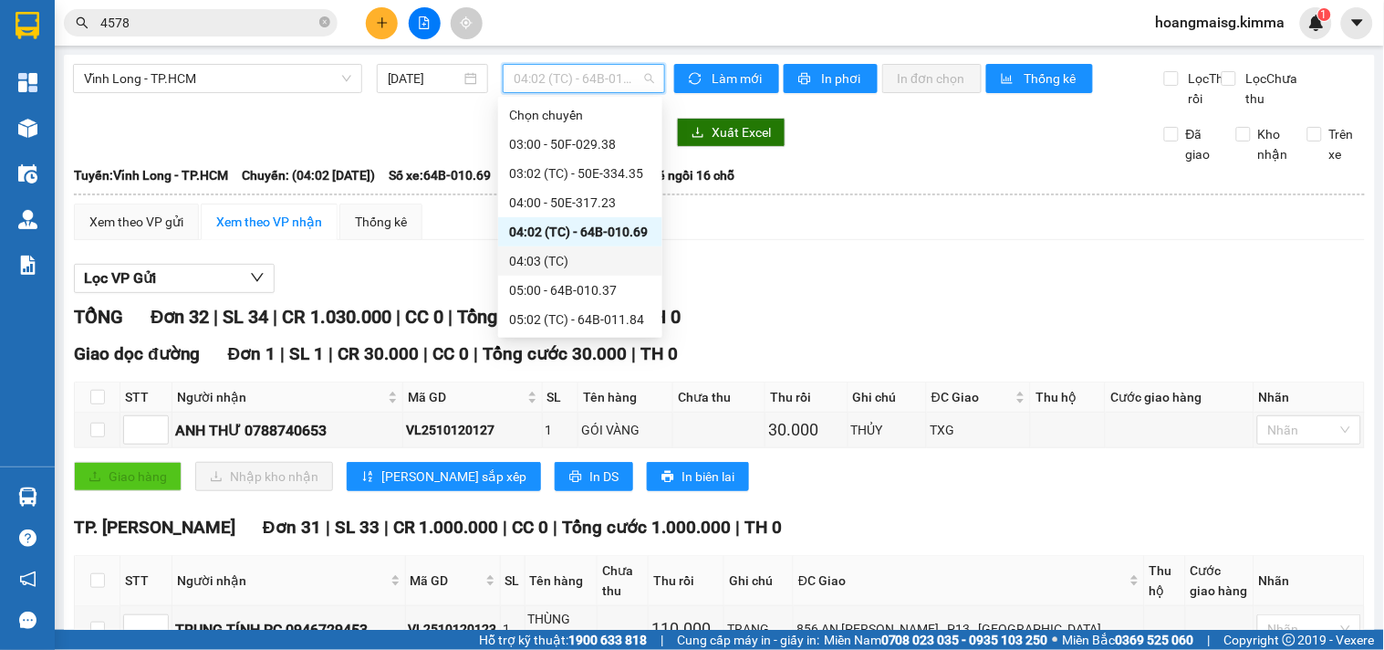
click at [568, 265] on div "04:03 (TC)" at bounding box center [580, 261] width 142 height 20
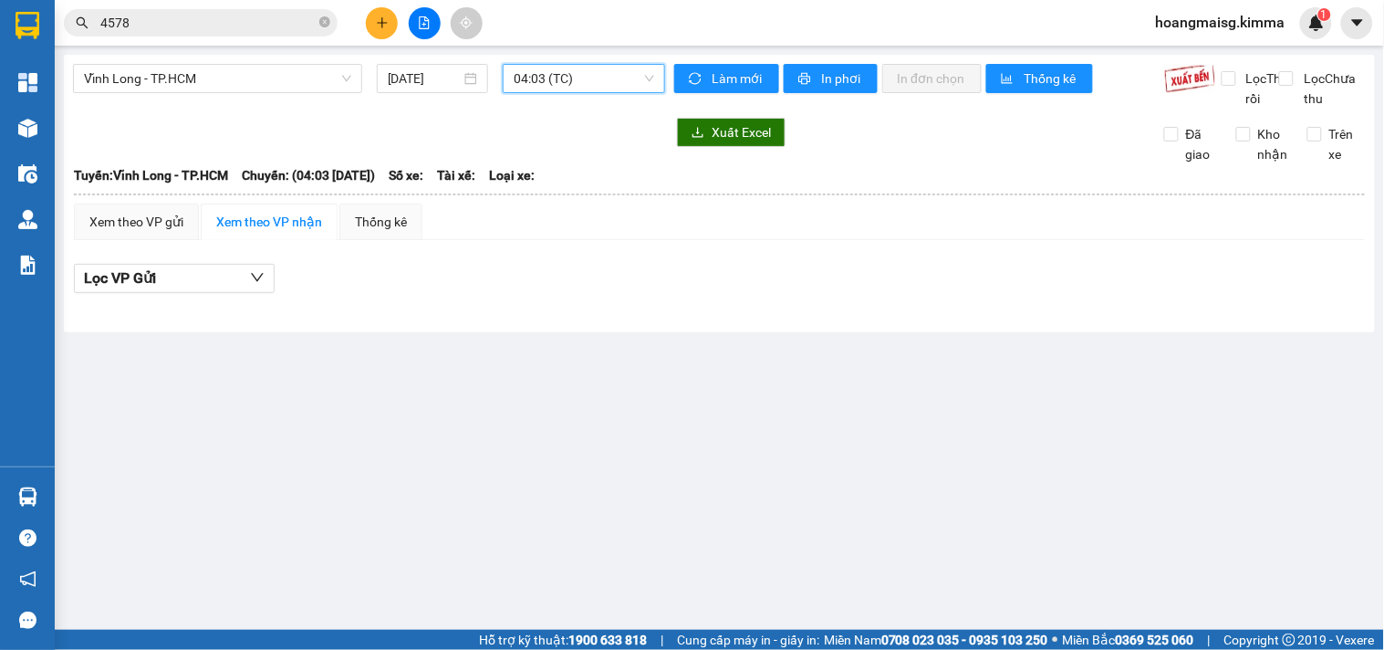
click at [553, 84] on span "04:03 (TC)" at bounding box center [584, 78] width 141 height 27
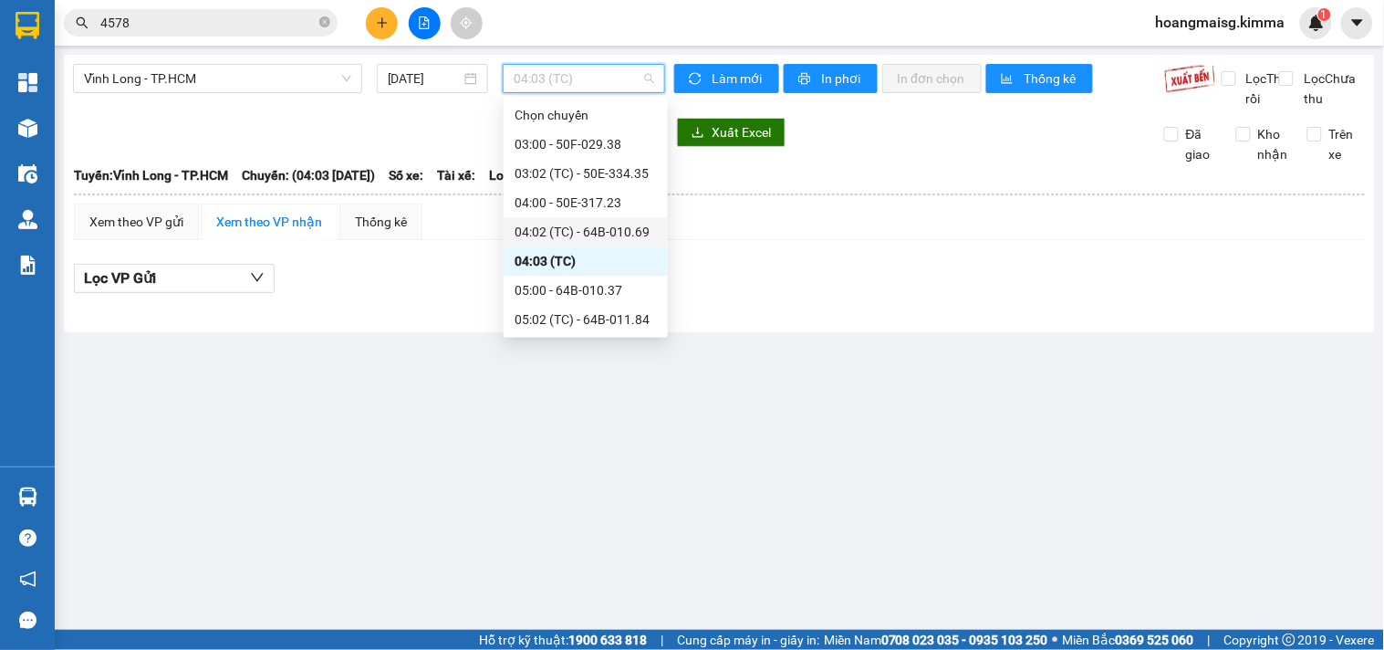
click at [568, 232] on div "04:02 (TC) - 64B-010.69" at bounding box center [586, 232] width 142 height 20
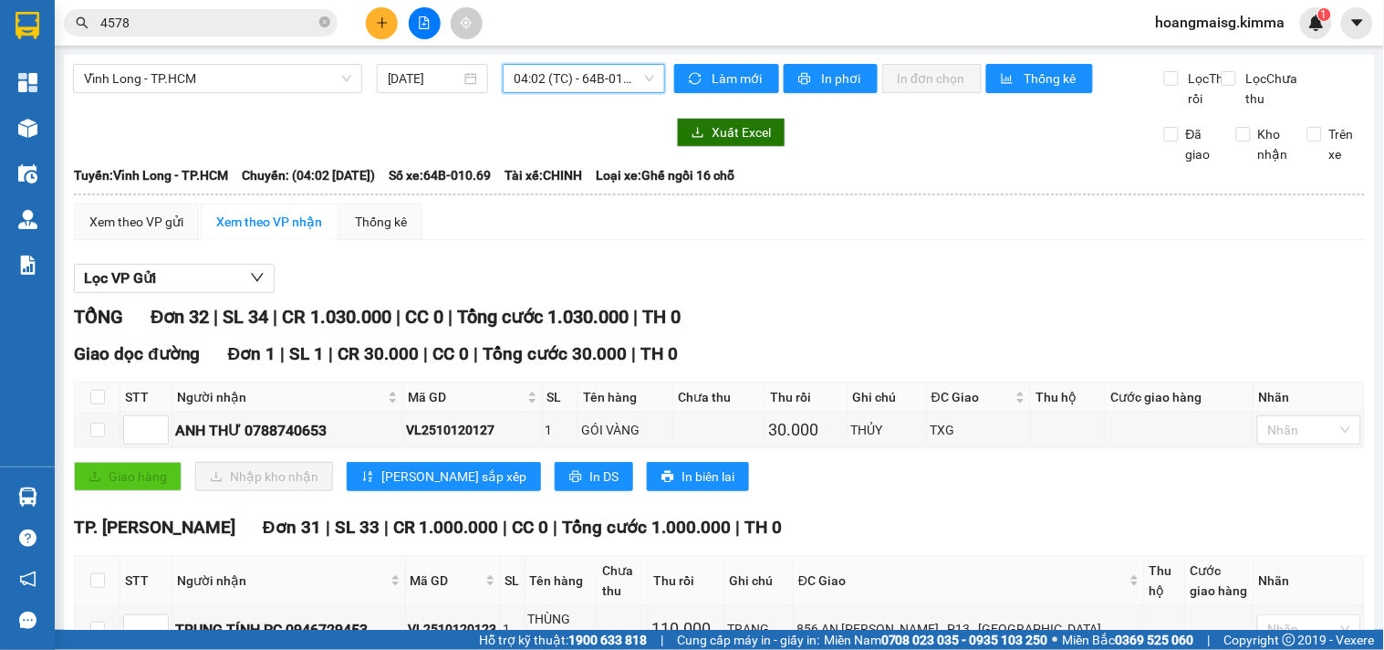
click at [262, 16] on input "4578" at bounding box center [207, 23] width 215 height 20
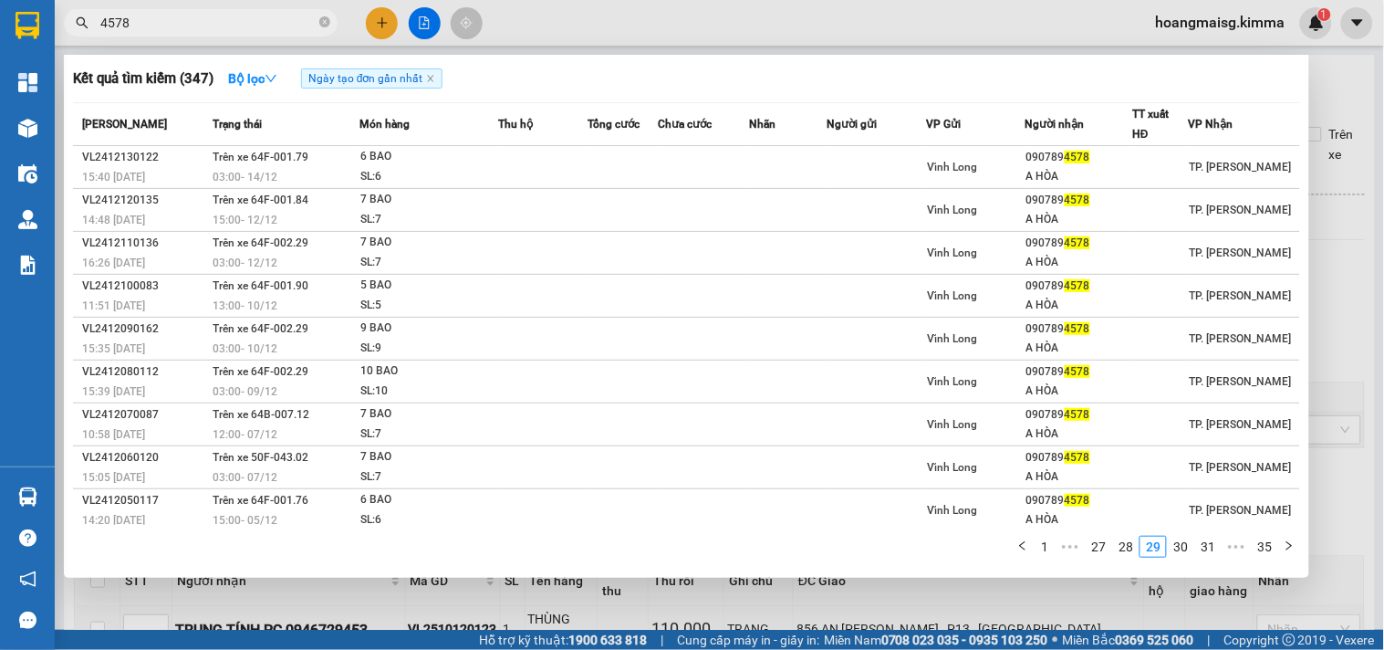
click at [262, 16] on input "4578" at bounding box center [207, 23] width 215 height 20
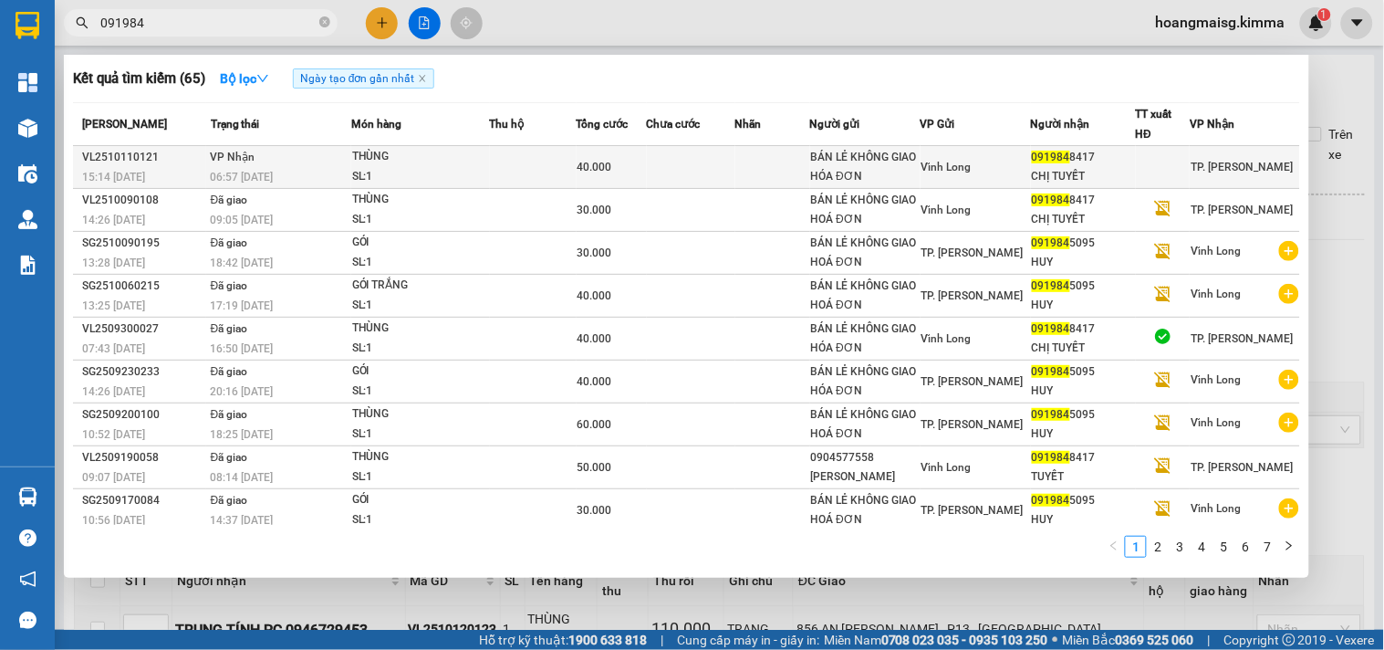
type input "091984"
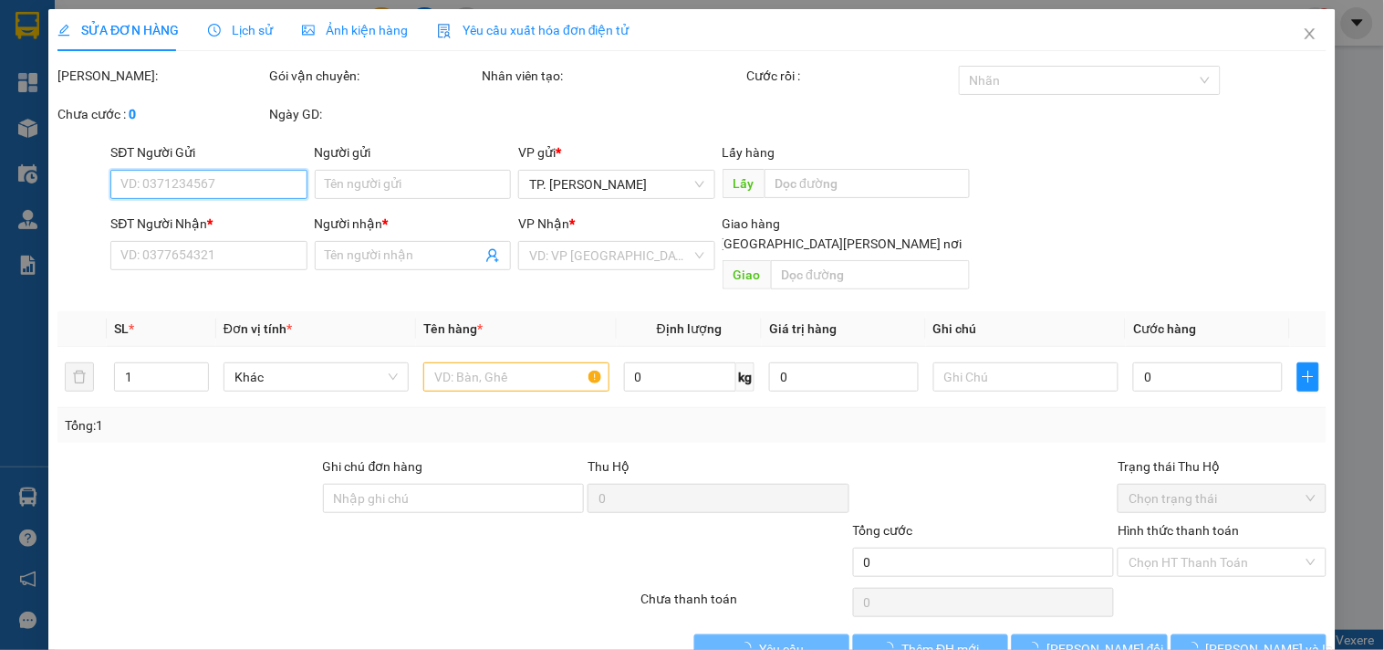
type input "BÁN LẺ KHÔNG GIAO HÓA ĐƠN"
type input "0919848417"
type input "CHỊ TUYẾT"
type input "40.000"
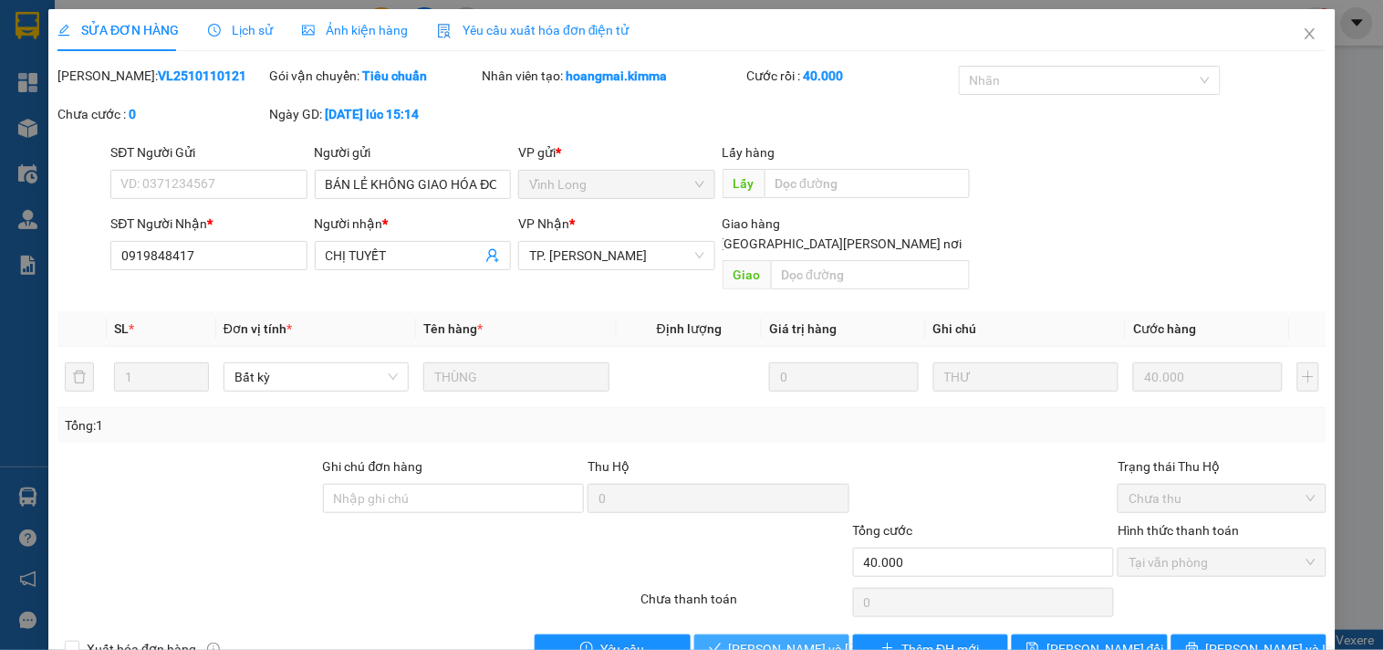
click at [798, 639] on span "[PERSON_NAME] và [PERSON_NAME] hàng" at bounding box center [852, 649] width 246 height 20
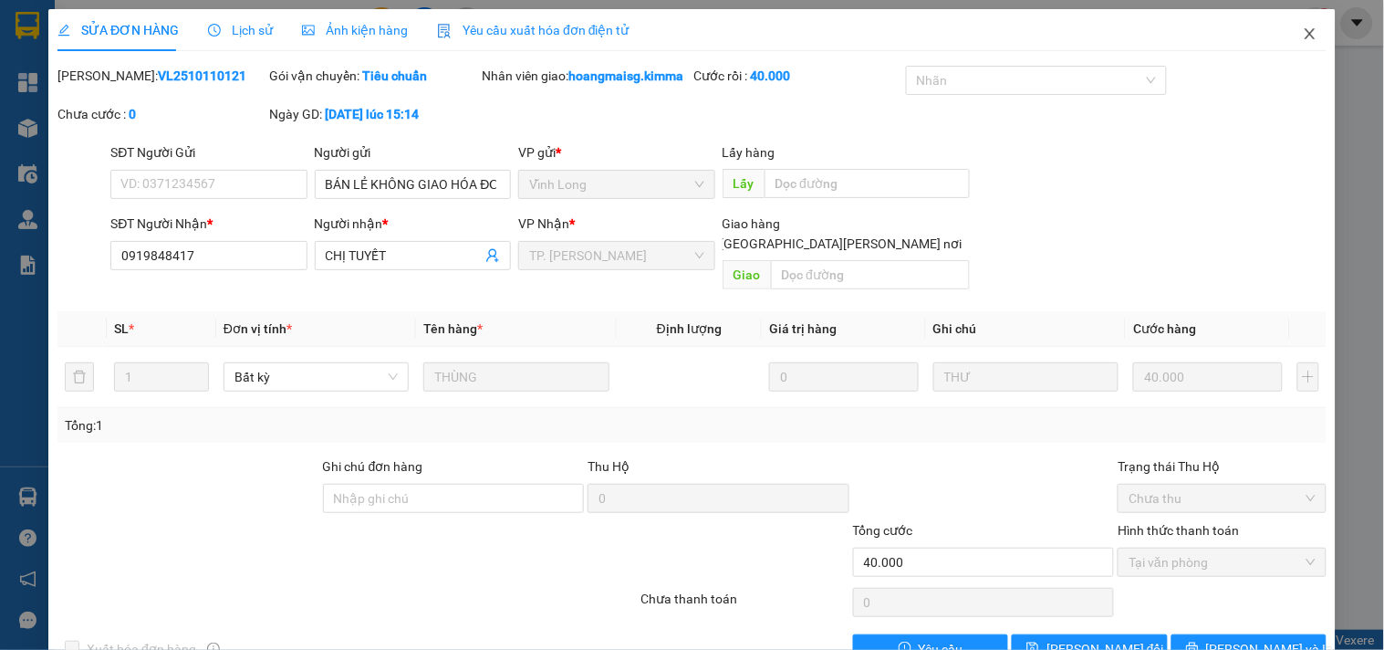
click at [1303, 38] on icon "close" at bounding box center [1310, 33] width 15 height 15
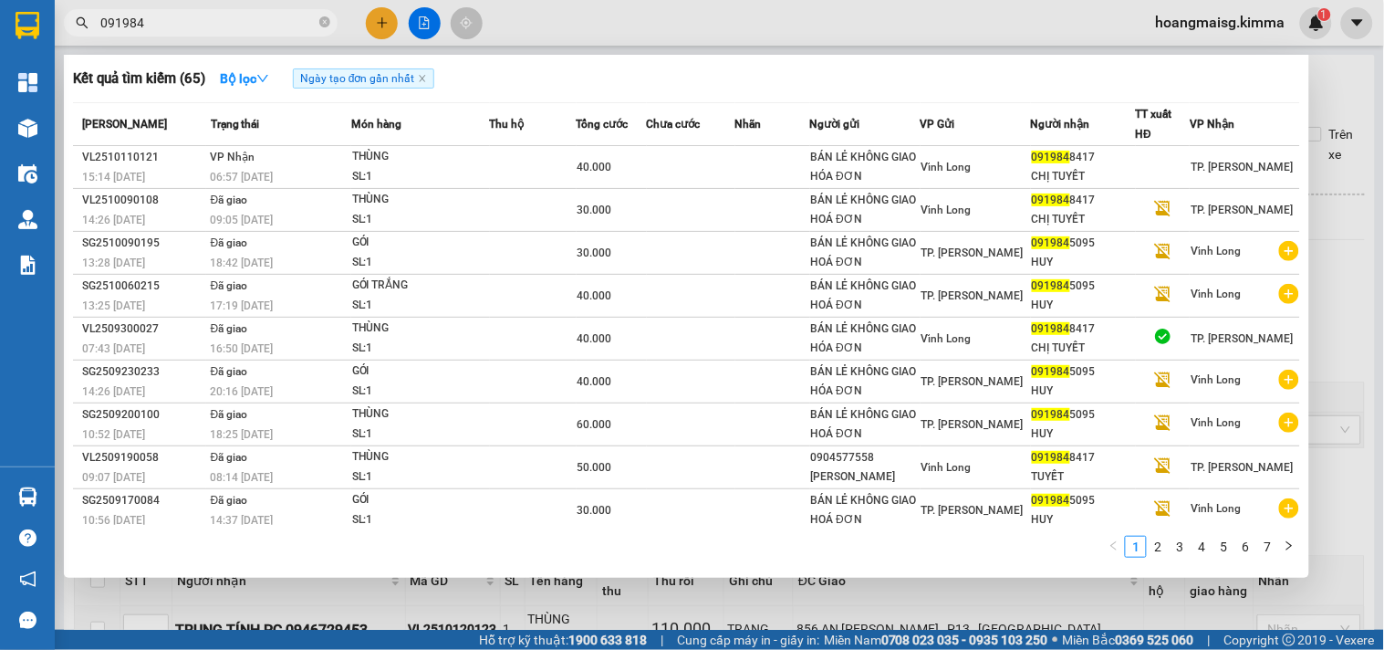
click at [322, 20] on icon "close-circle" at bounding box center [324, 21] width 11 height 11
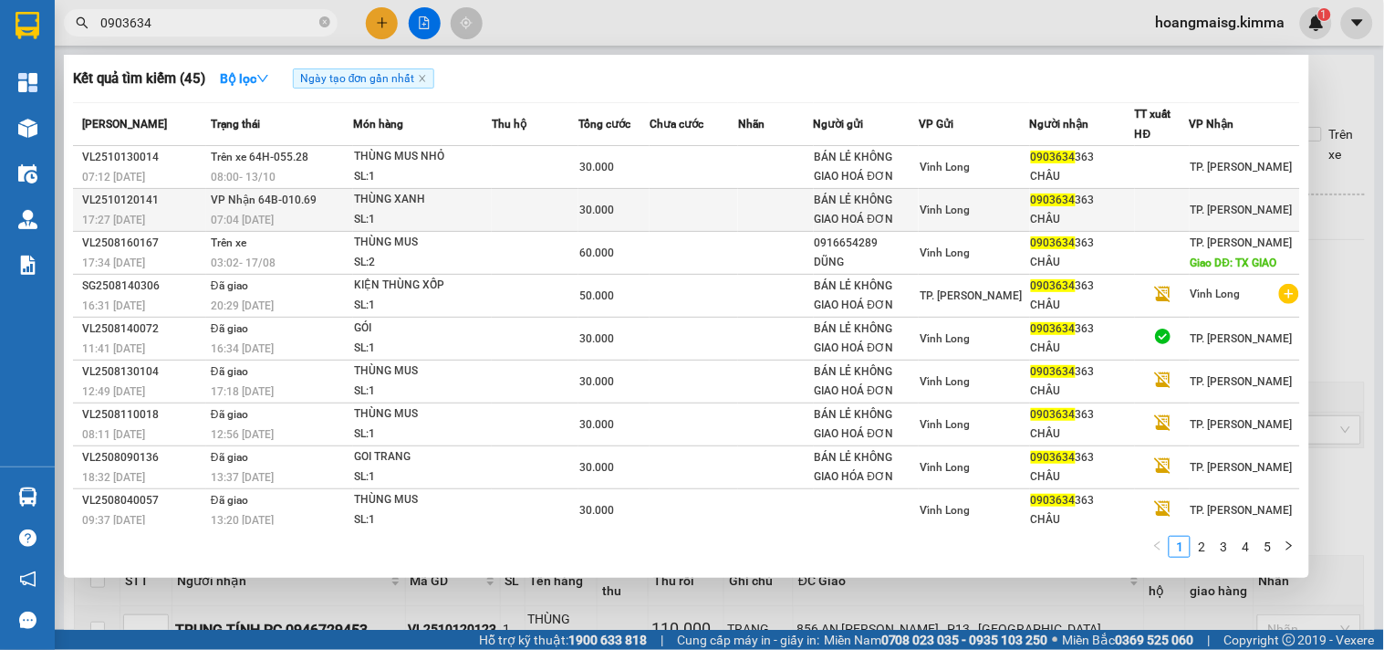
type input "0903634"
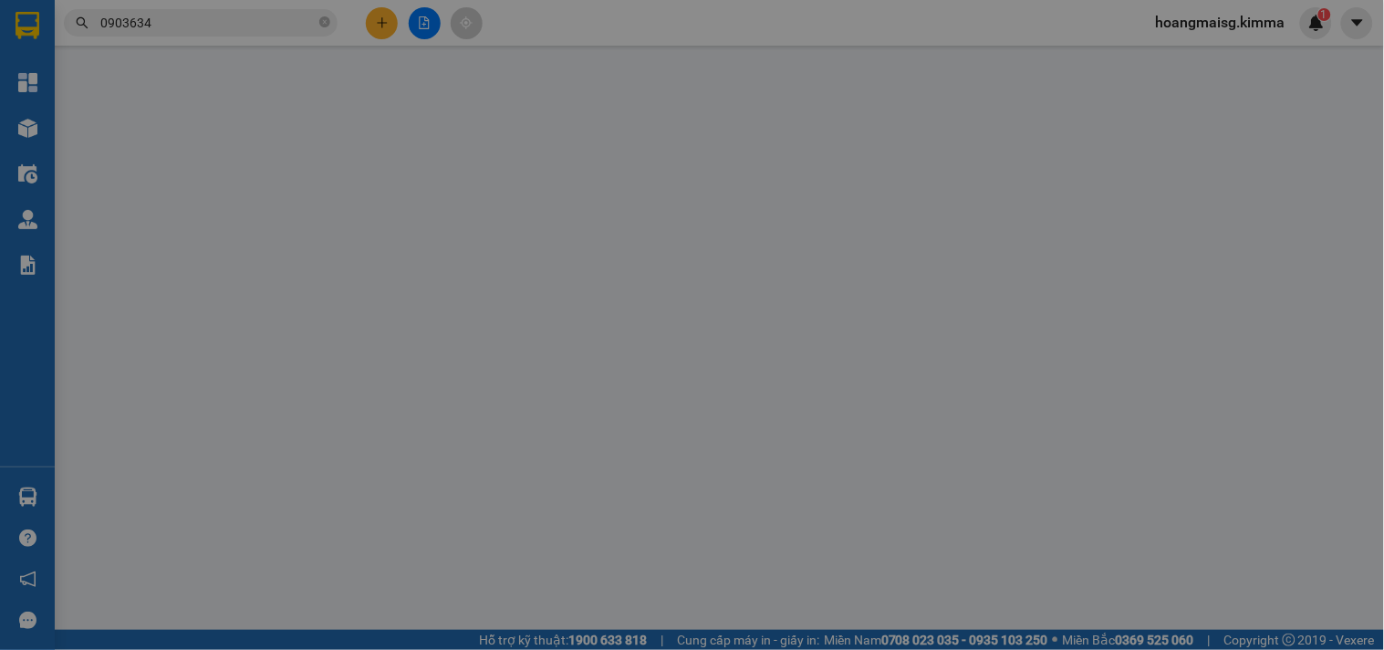
type input "BÁN LẺ KHÔNG GIAO HOÁ ĐƠN"
type input "0903634363"
type input "CHÂU"
type input "30.000"
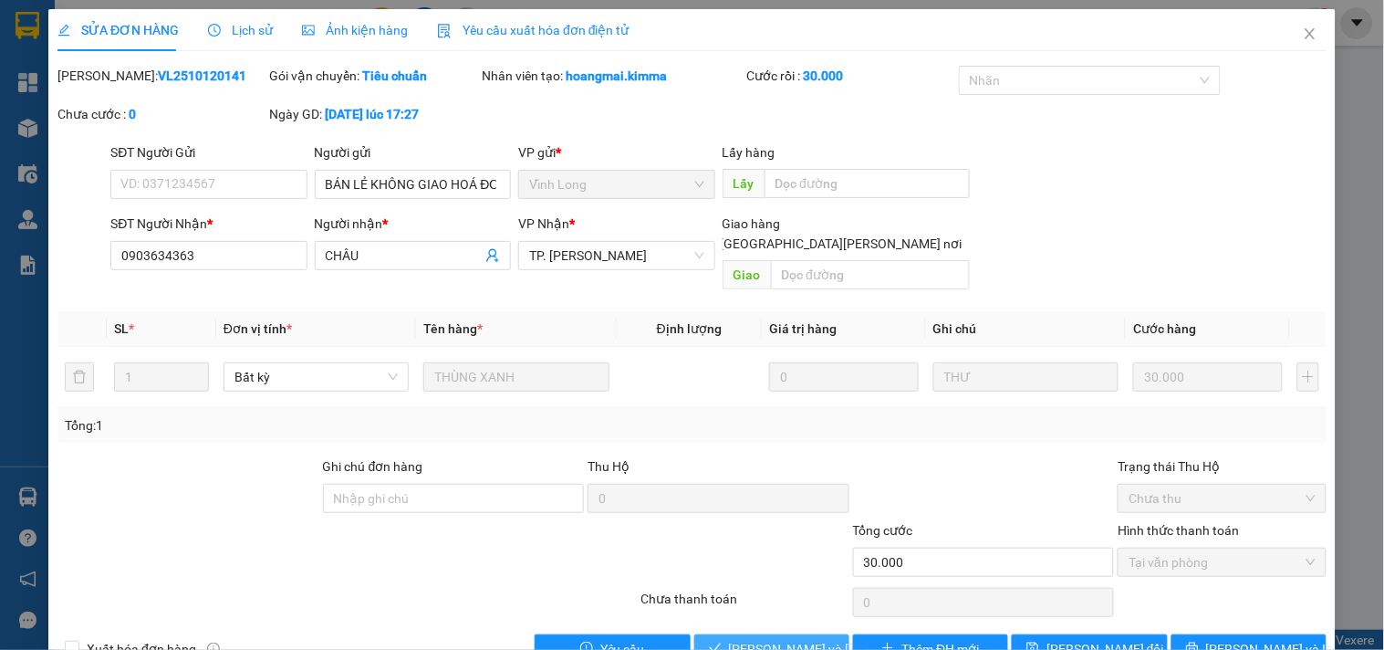
click at [807, 639] on span "[PERSON_NAME] và [PERSON_NAME] hàng" at bounding box center [852, 649] width 246 height 20
